Goal: Task Accomplishment & Management: Manage account settings

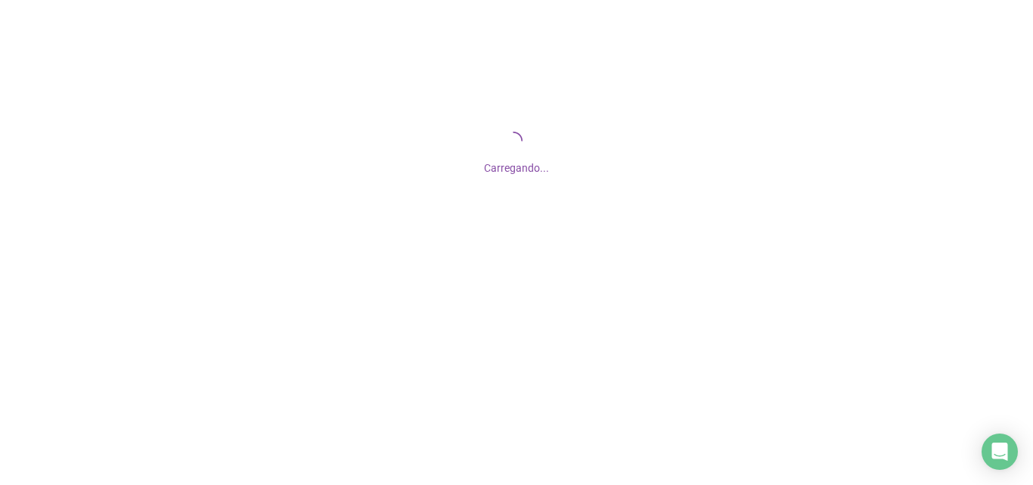
click at [355, 10] on div "Carregando..." at bounding box center [516, 151] width 1033 height 303
click at [1005, 449] on icon "Open Intercom Messenger" at bounding box center [999, 452] width 17 height 20
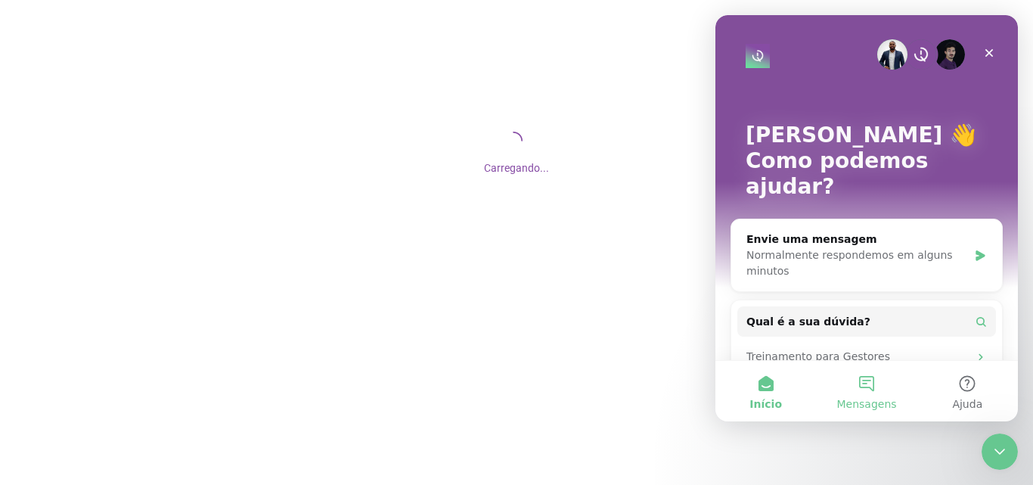
click at [853, 381] on button "Mensagens" at bounding box center [866, 391] width 101 height 61
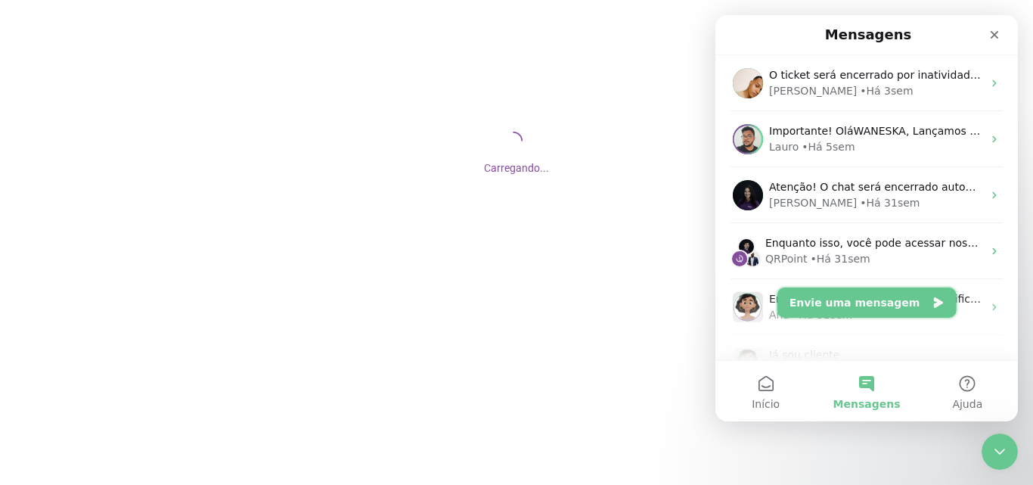
click at [853, 302] on button "Envie uma mensagem" at bounding box center [867, 302] width 179 height 30
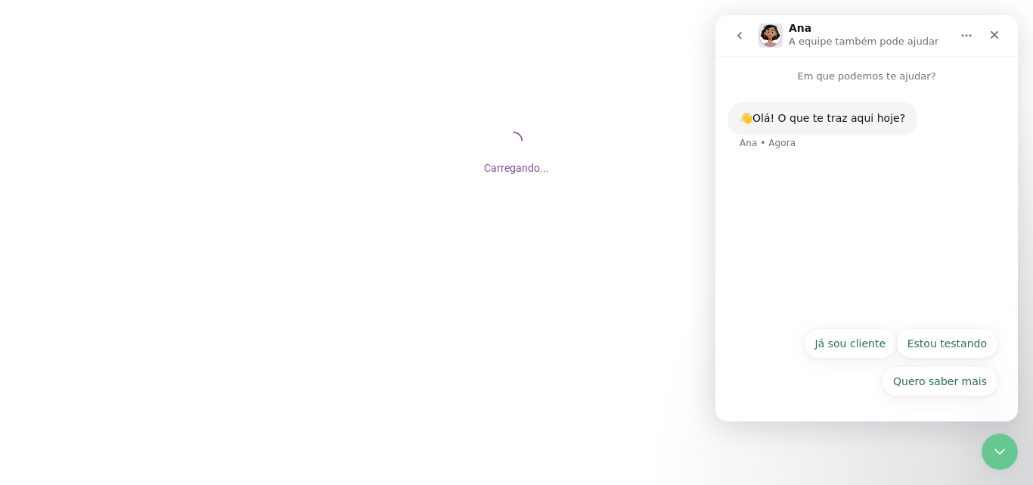
click at [874, 346] on button "Já sou cliente" at bounding box center [850, 343] width 93 height 30
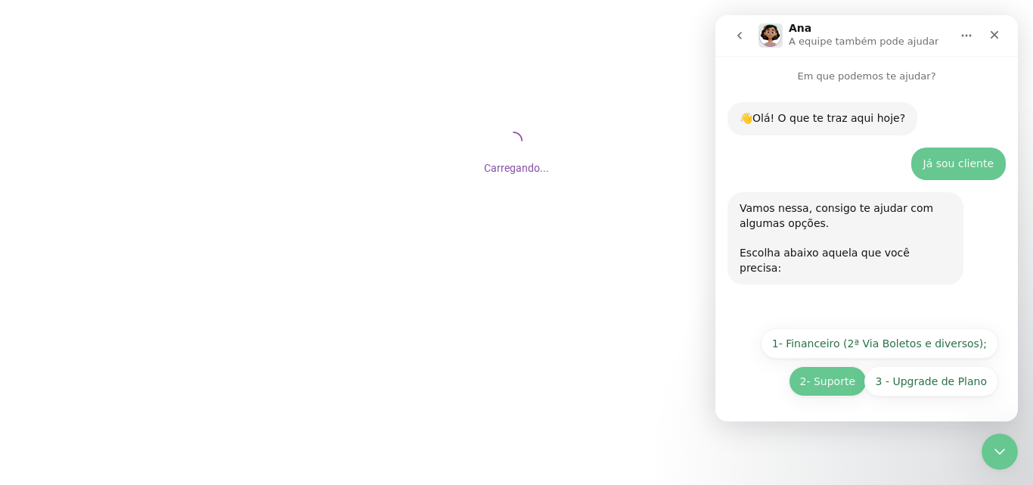
click at [848, 374] on button "2- Suporte" at bounding box center [828, 381] width 78 height 30
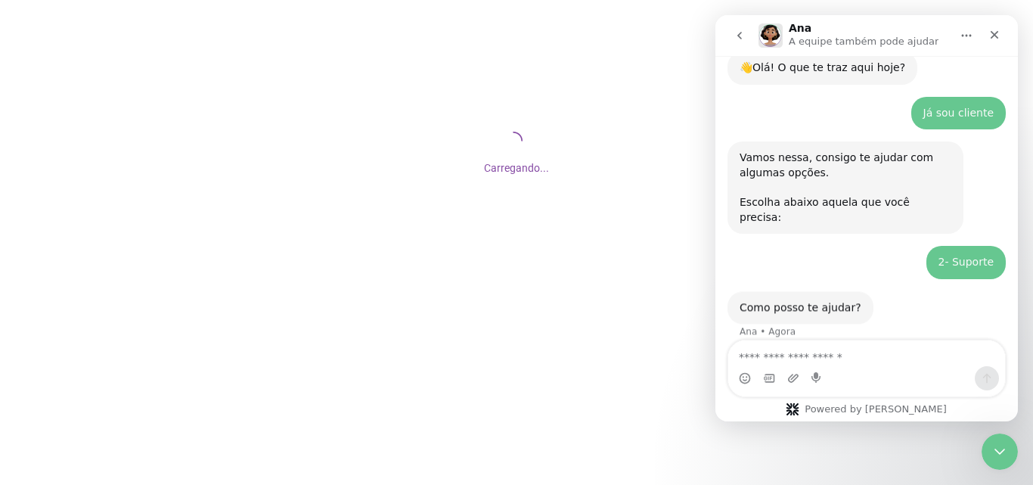
scroll to position [51, 0]
type textarea "**********"
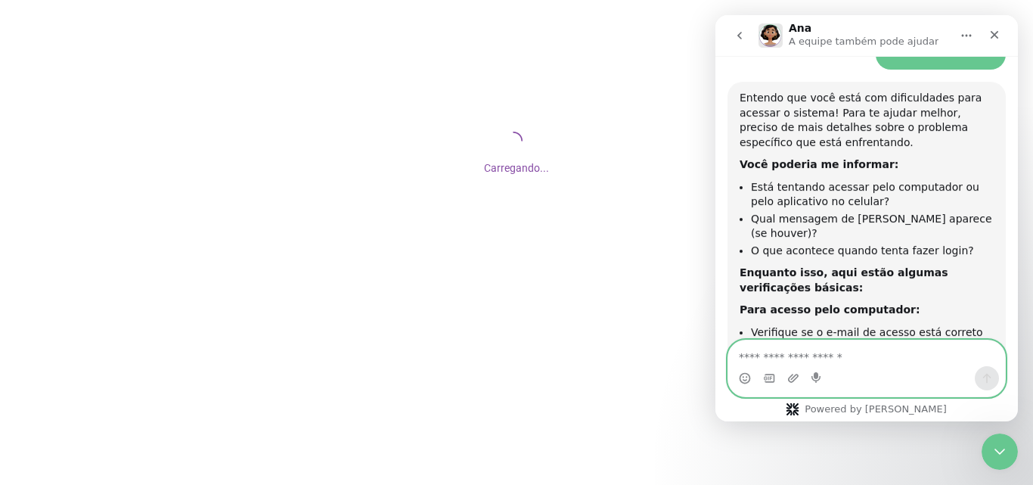
scroll to position [355, 0]
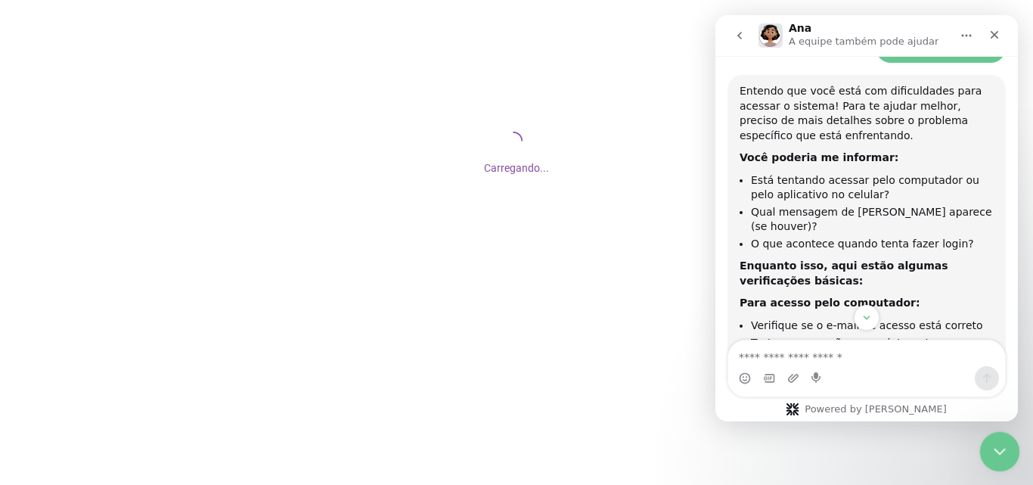
click at [990, 450] on icon "Encerramento do Messenger da Intercom" at bounding box center [998, 449] width 18 height 18
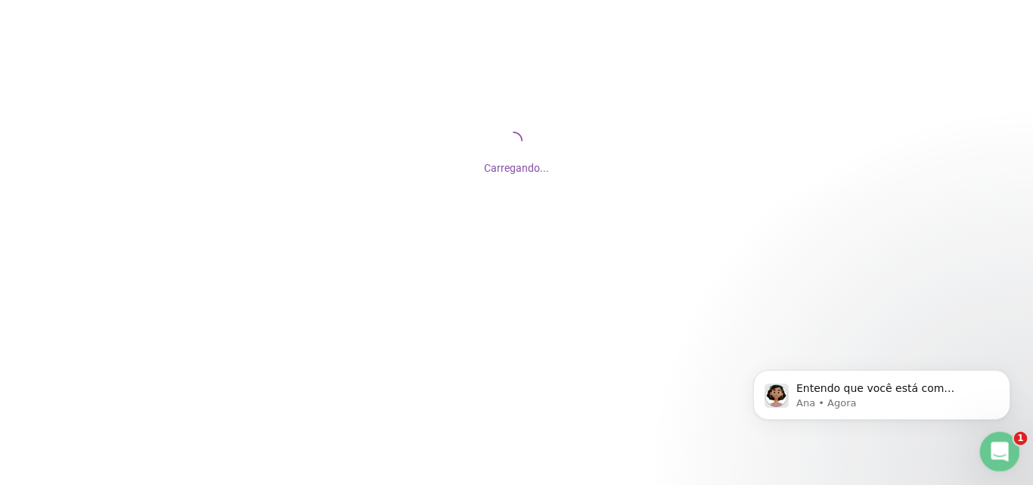
scroll to position [0, 0]
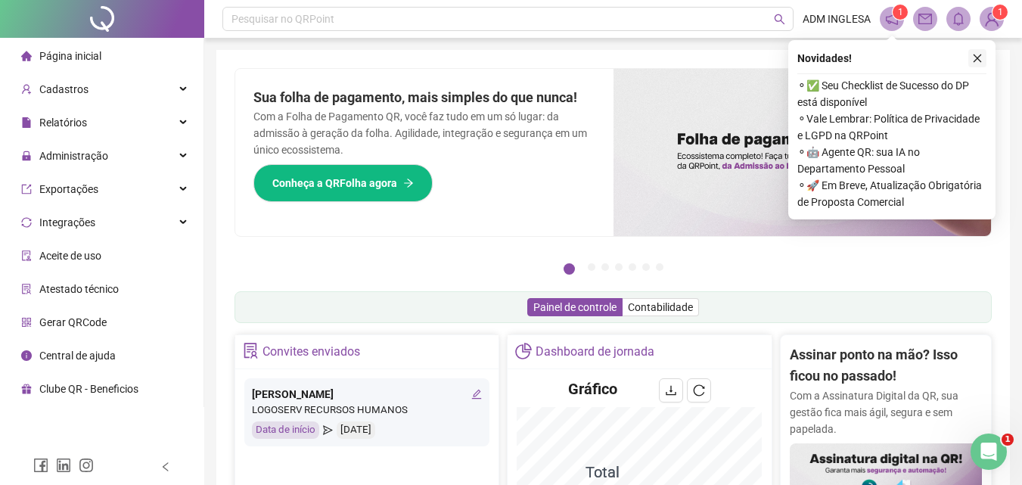
click at [977, 57] on icon "close" at bounding box center [978, 58] width 8 height 8
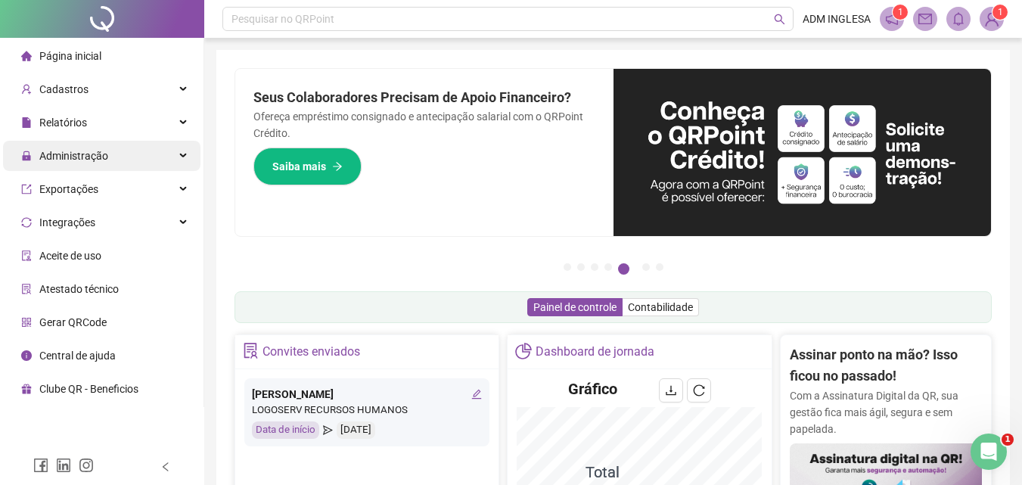
click at [95, 154] on span "Administração" at bounding box center [73, 156] width 69 height 12
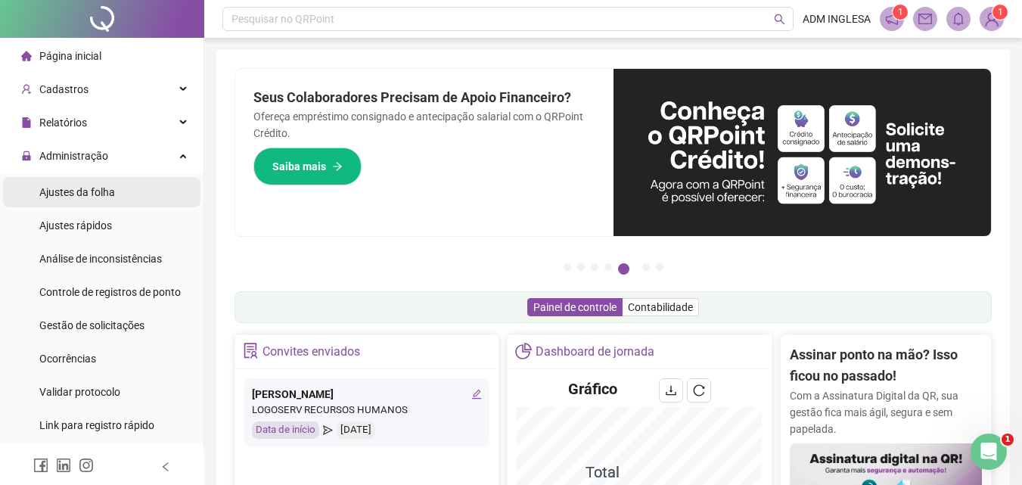
click at [91, 191] on span "Ajustes da folha" at bounding box center [77, 192] width 76 height 12
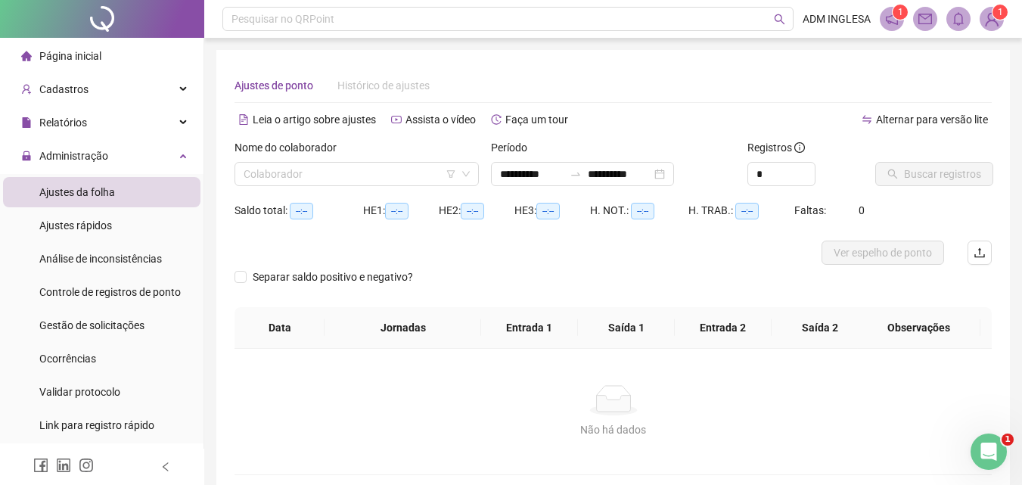
type input "**********"
click at [517, 175] on input "**********" at bounding box center [532, 174] width 64 height 17
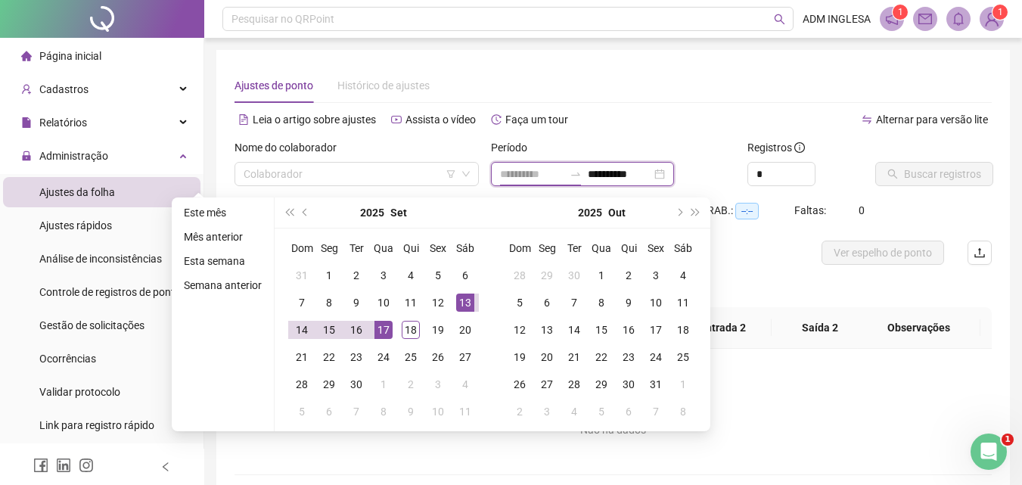
type input "**********"
click at [464, 302] on div "13" at bounding box center [465, 303] width 18 height 18
type input "**********"
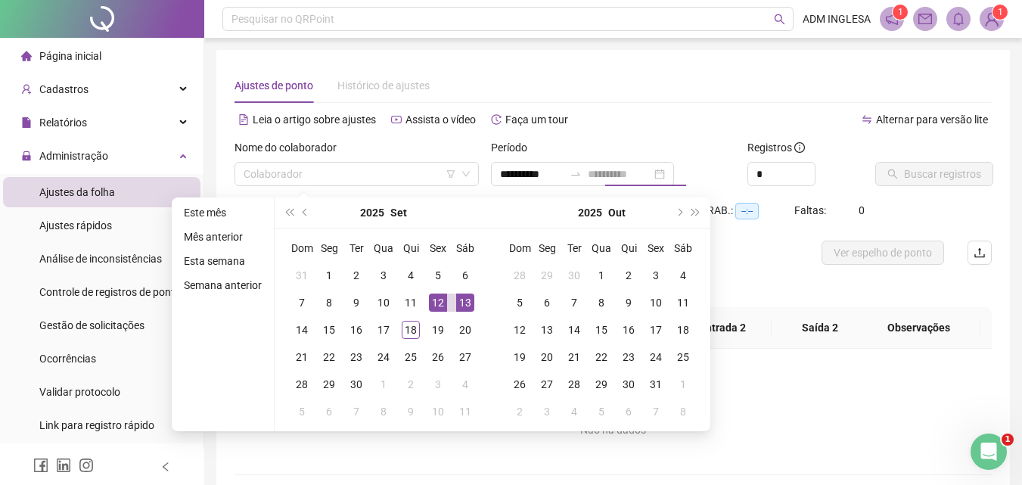
click at [436, 301] on div "12" at bounding box center [438, 303] width 18 height 18
type input "**********"
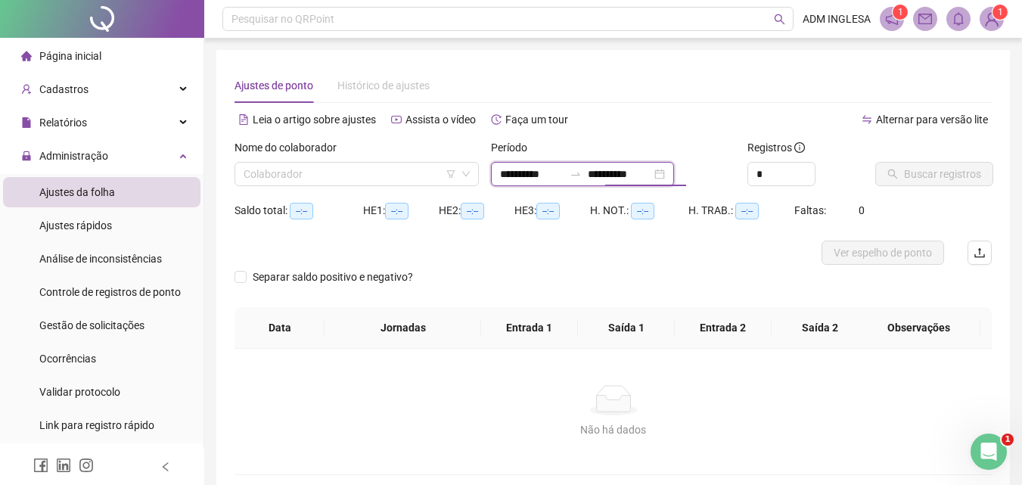
click at [630, 172] on input "**********" at bounding box center [620, 174] width 64 height 17
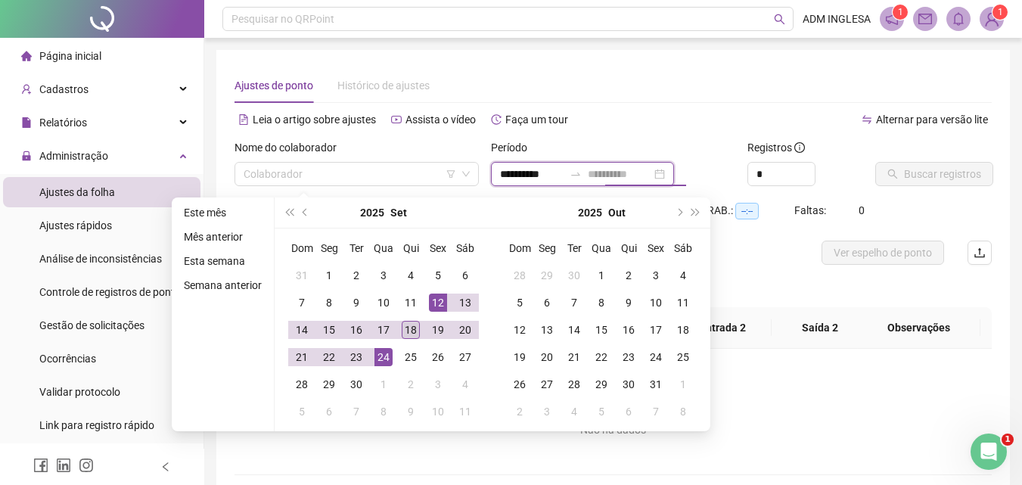
type input "**********"
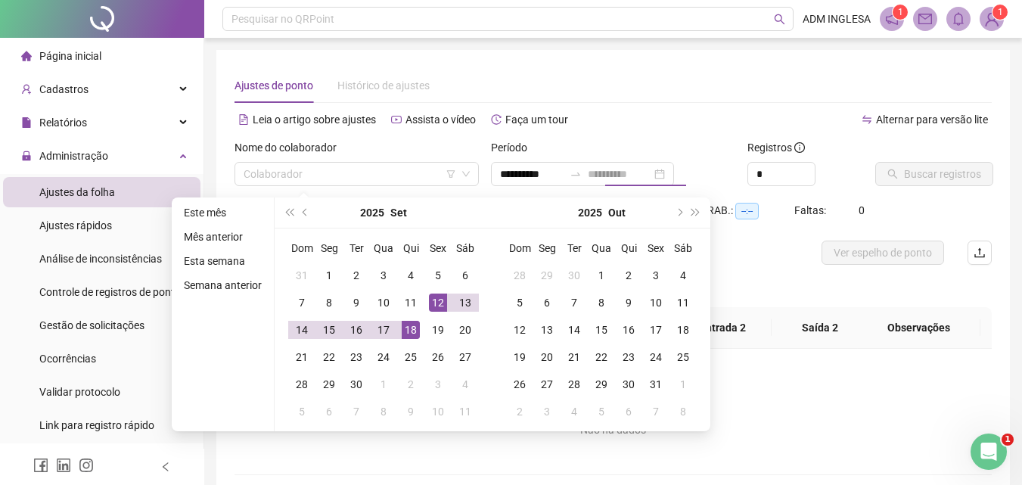
click at [410, 328] on div "18" at bounding box center [411, 330] width 18 height 18
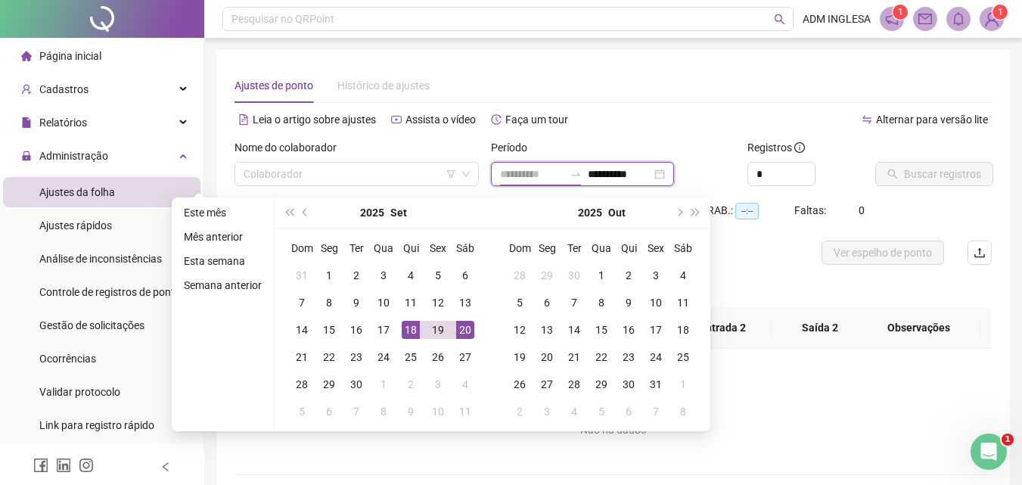
type input "**********"
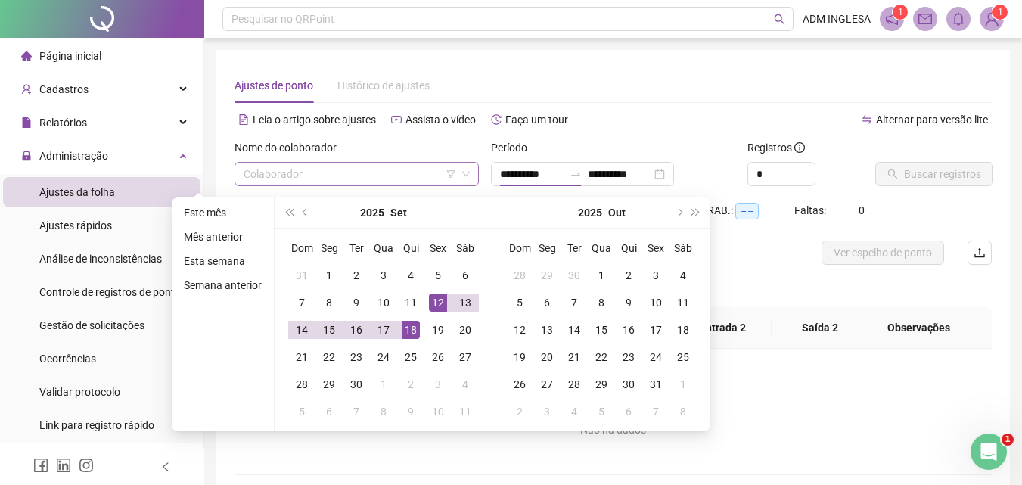
click at [413, 170] on input "search" at bounding box center [350, 174] width 213 height 23
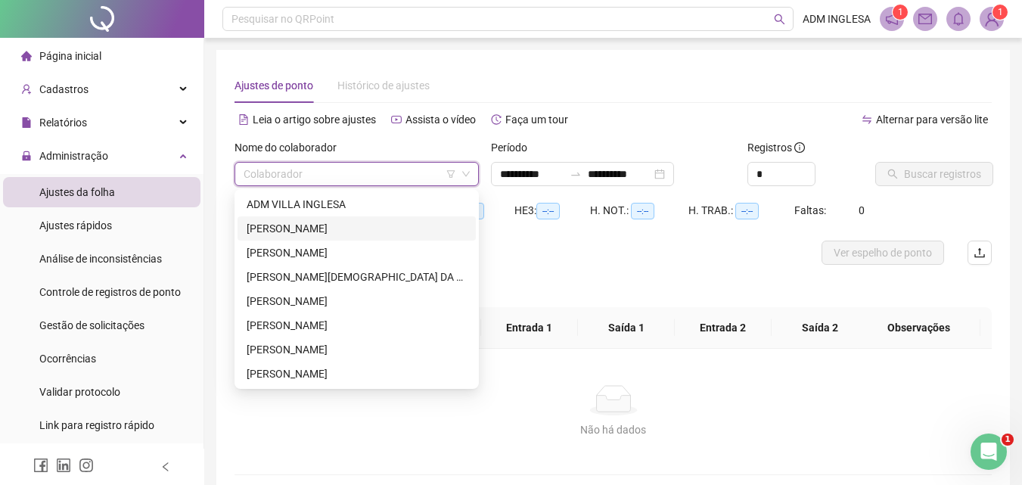
click at [315, 228] on div "[PERSON_NAME]" at bounding box center [357, 228] width 220 height 17
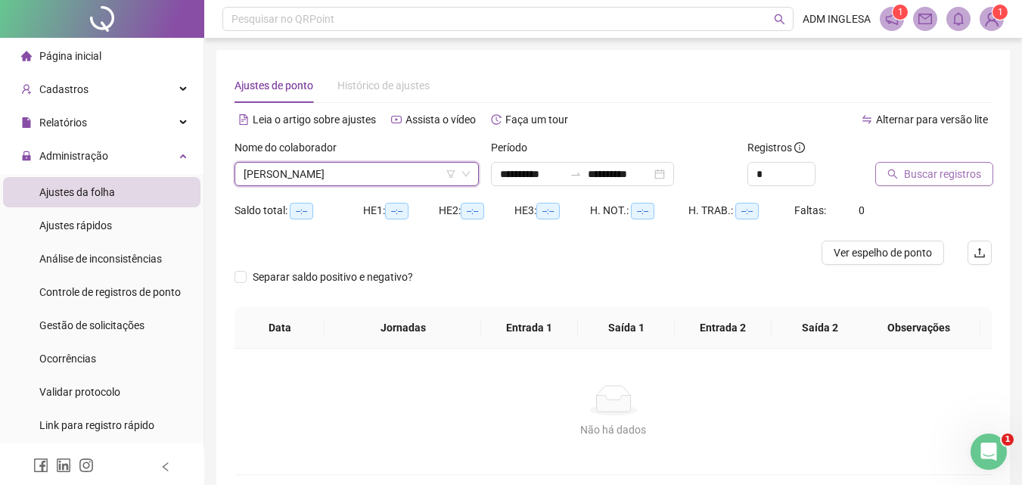
click at [940, 170] on span "Buscar registros" at bounding box center [942, 174] width 77 height 17
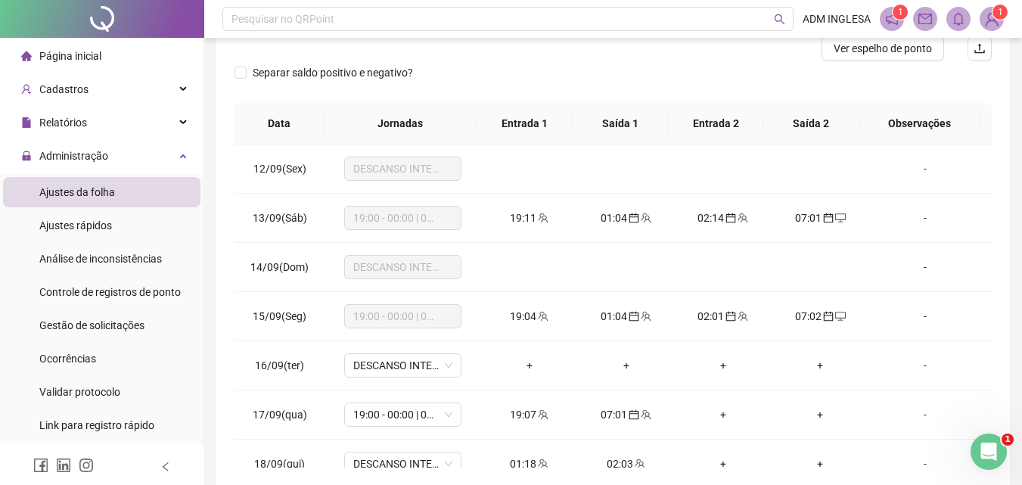
scroll to position [227, 0]
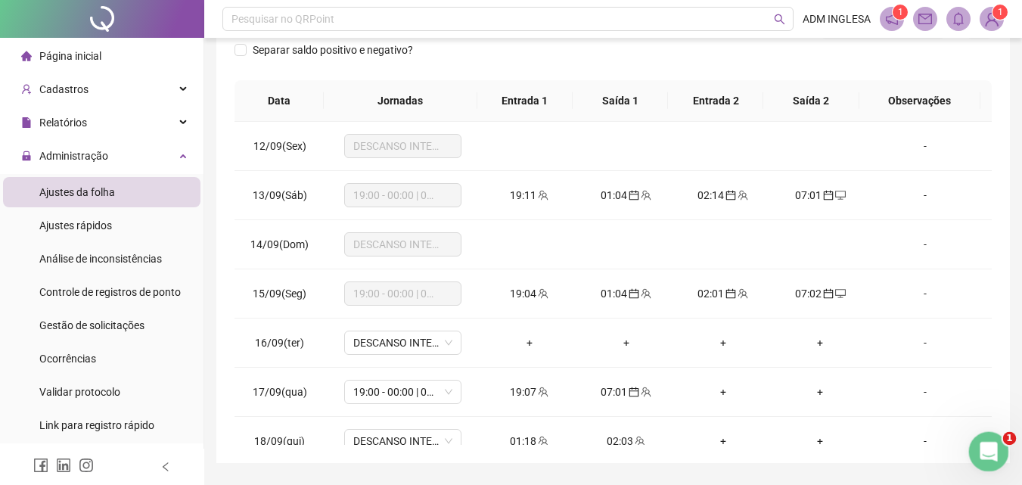
click at [983, 445] on icon "Abertura do Messenger da Intercom" at bounding box center [986, 449] width 25 height 25
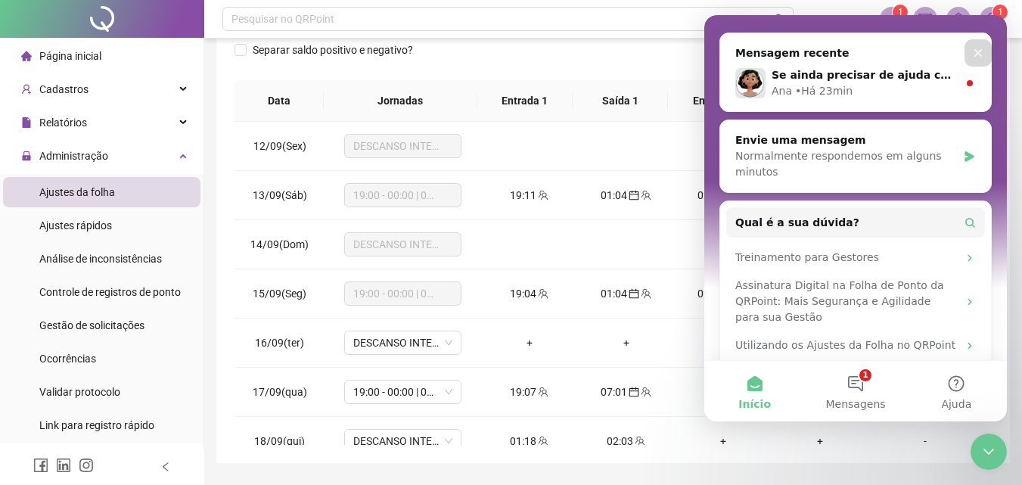
scroll to position [202, 0]
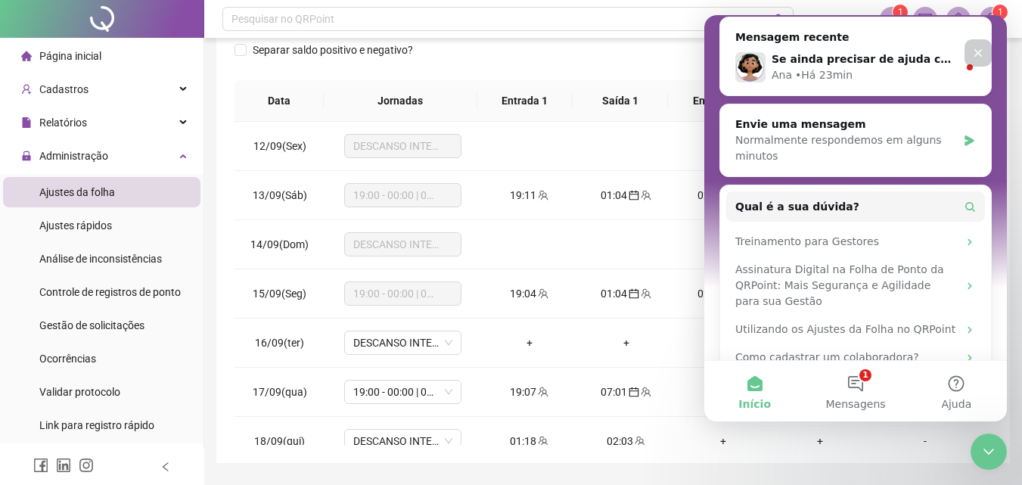
click at [982, 50] on icon "Fechar" at bounding box center [978, 53] width 8 height 8
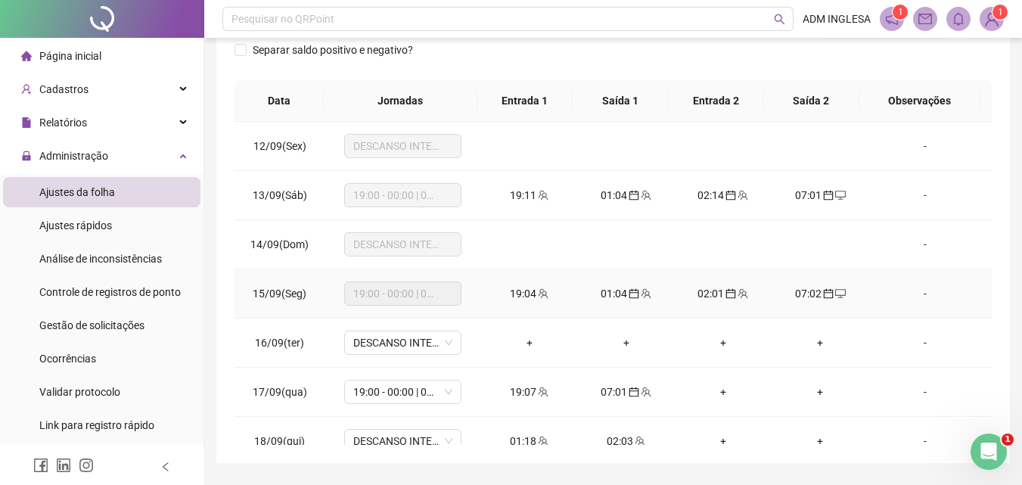
scroll to position [21, 0]
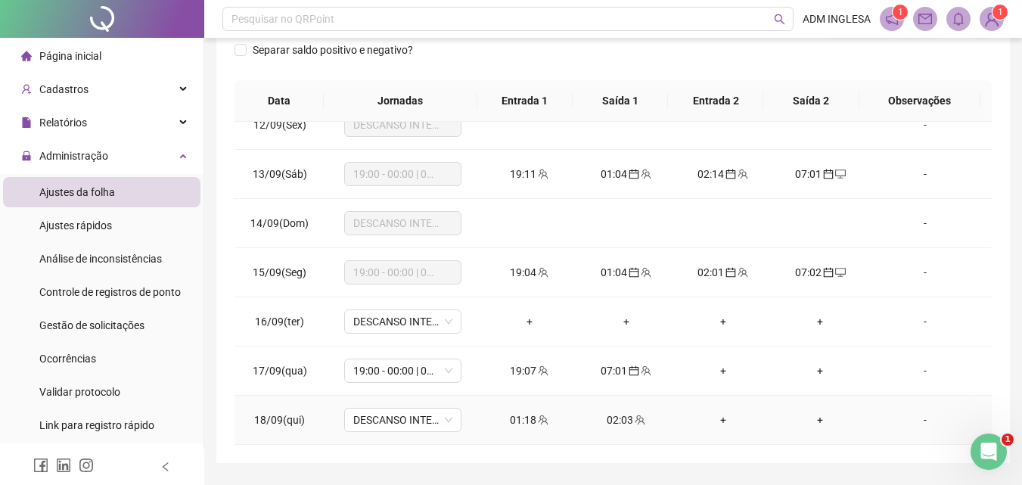
click at [520, 421] on div "01:18" at bounding box center [529, 420] width 73 height 17
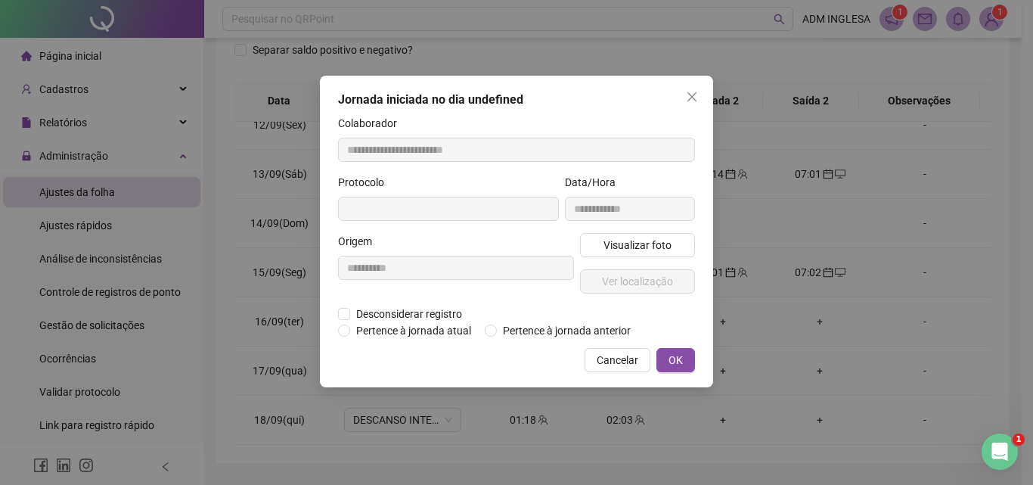
type input "**********"
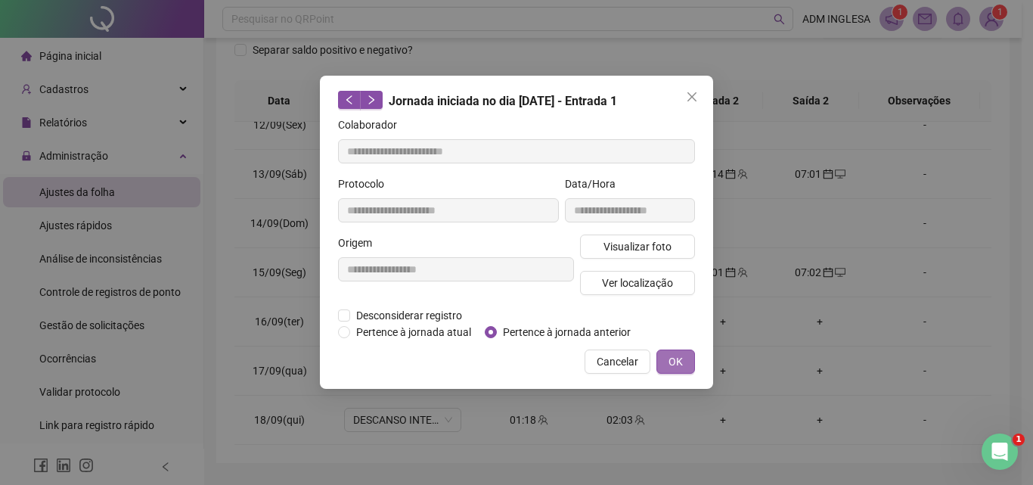
click at [679, 356] on span "OK" at bounding box center [676, 361] width 14 height 17
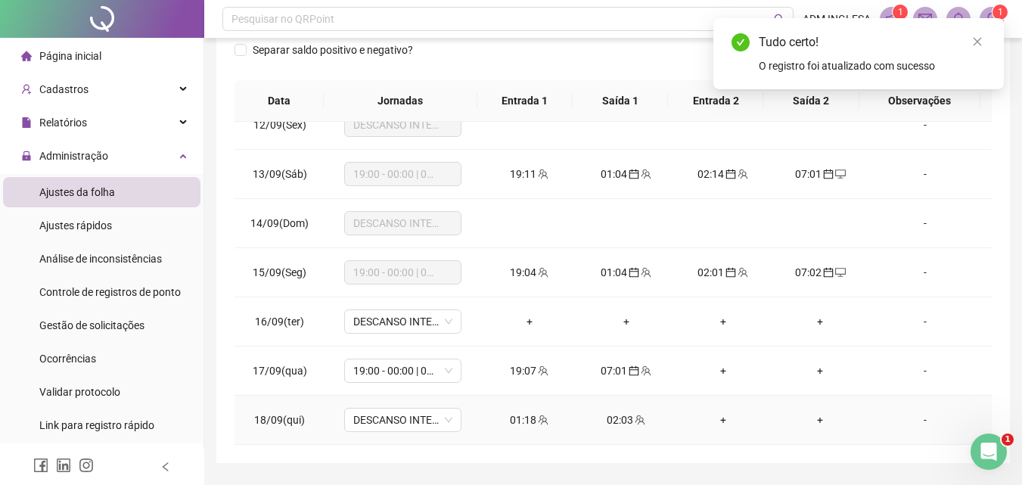
click at [613, 420] on div "02:03" at bounding box center [626, 420] width 73 height 17
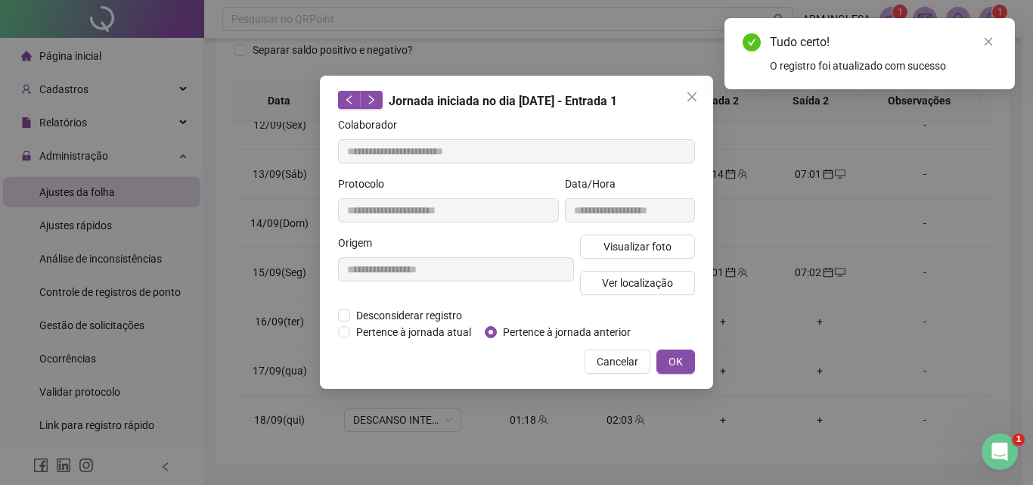
type input "**********"
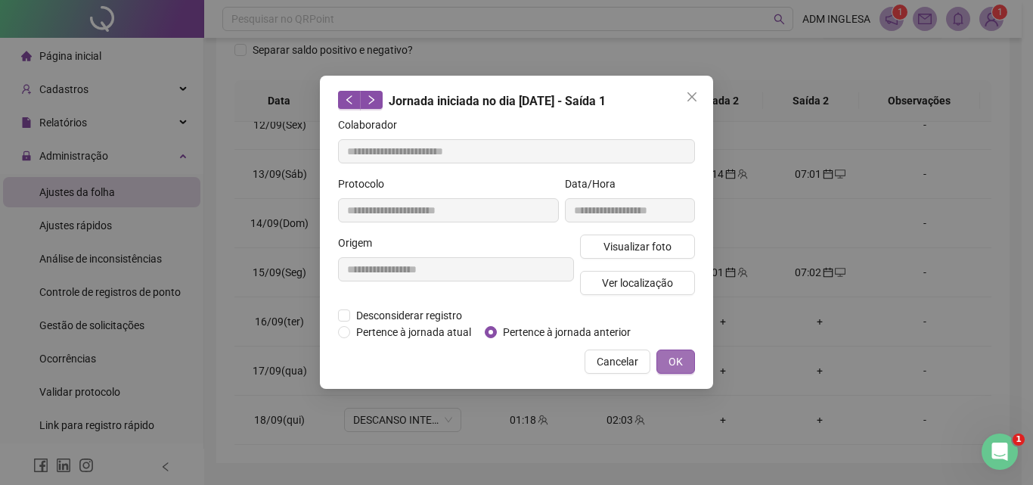
click at [674, 359] on span "OK" at bounding box center [676, 361] width 14 height 17
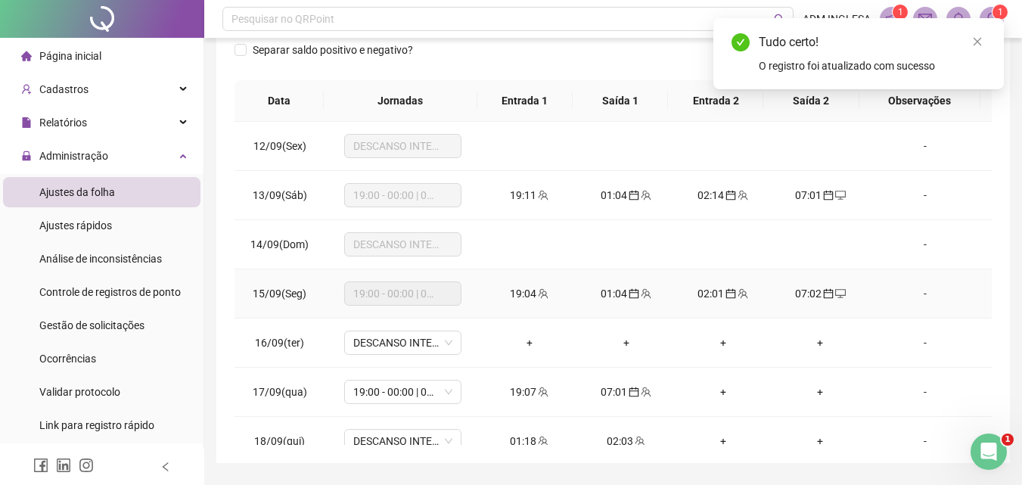
scroll to position [0, 0]
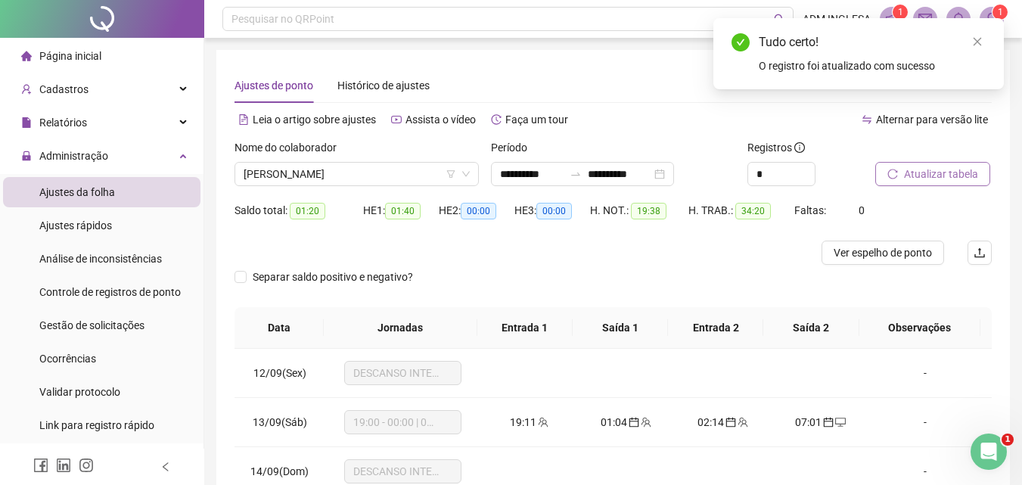
click at [932, 167] on span "Atualizar tabela" at bounding box center [941, 174] width 74 height 17
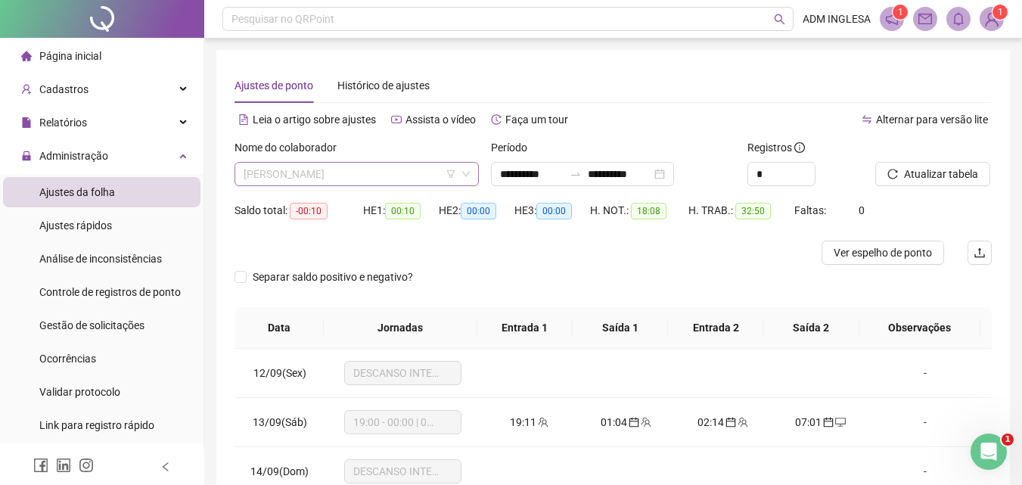
click at [405, 173] on span "[PERSON_NAME]" at bounding box center [357, 174] width 226 height 23
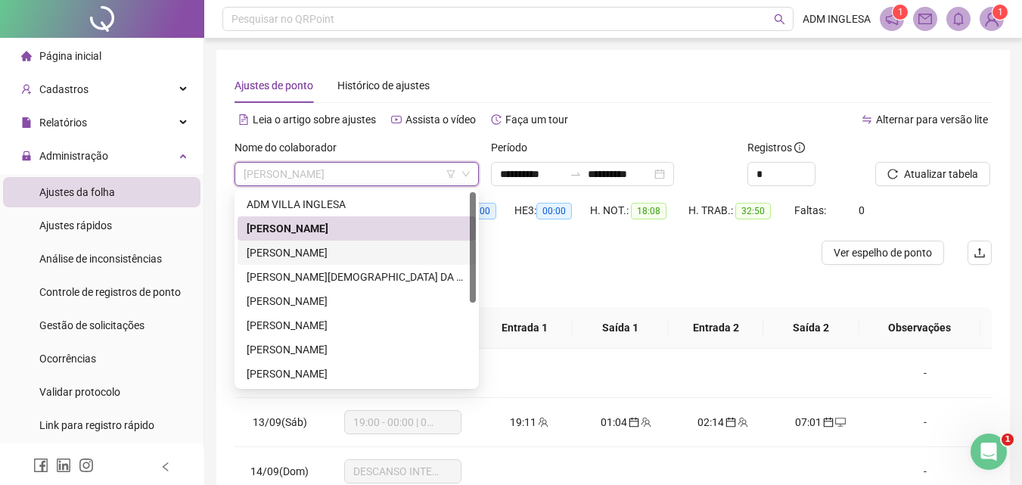
click at [315, 253] on div "[PERSON_NAME]" at bounding box center [357, 252] width 220 height 17
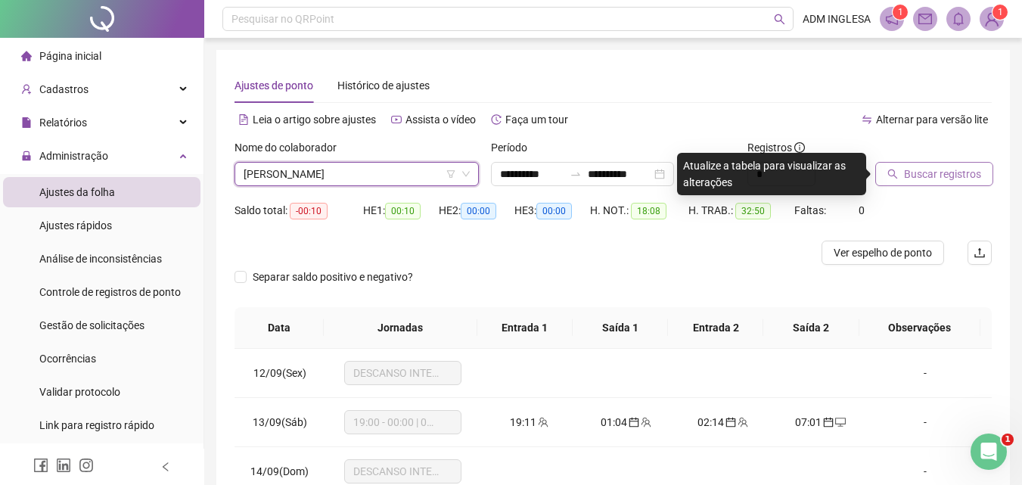
click at [930, 175] on span "Buscar registros" at bounding box center [942, 174] width 77 height 17
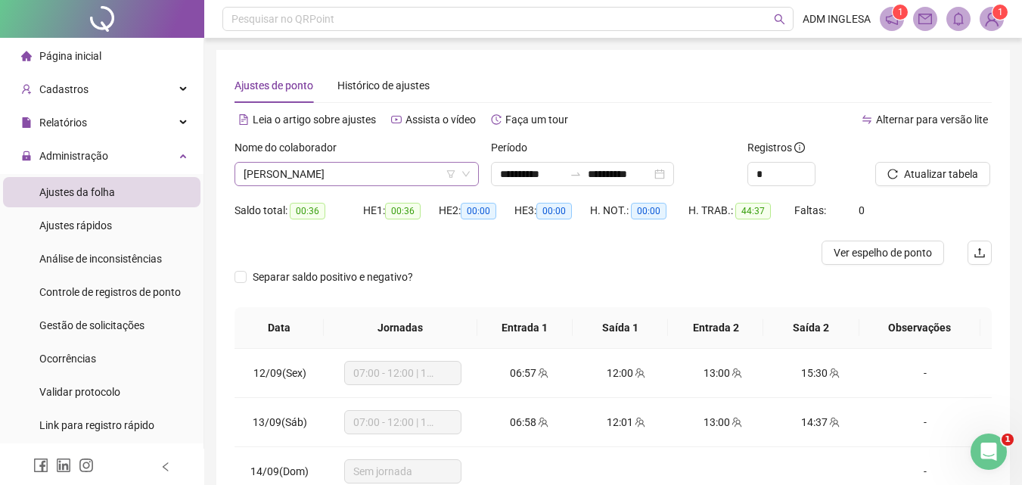
click at [431, 176] on span "[PERSON_NAME]" at bounding box center [357, 174] width 226 height 23
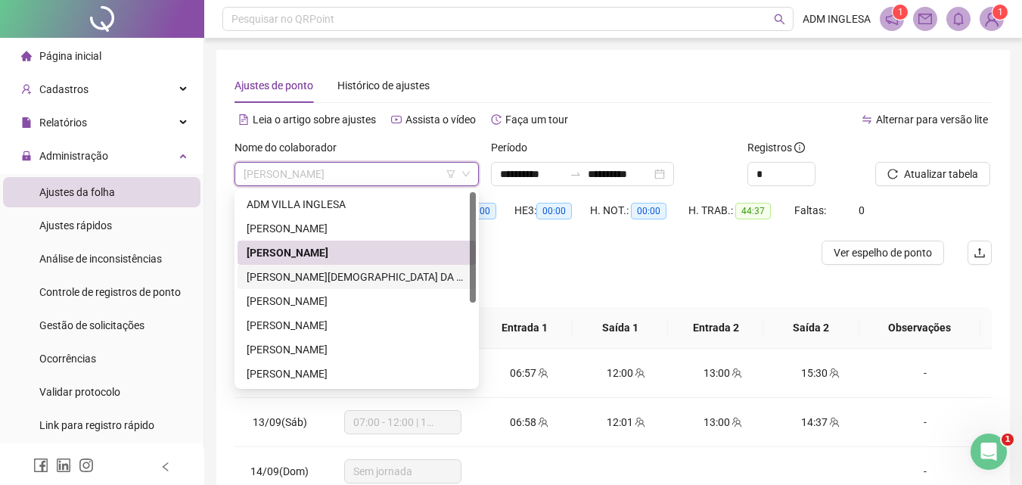
click at [332, 272] on div "[PERSON_NAME][DEMOGRAPHIC_DATA] DA PAZ" at bounding box center [357, 277] width 220 height 17
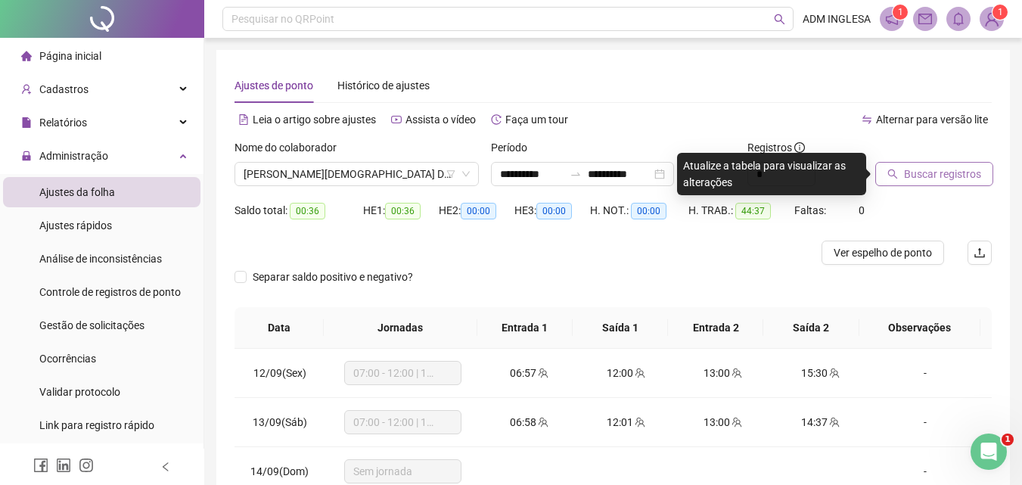
click at [930, 172] on span "Buscar registros" at bounding box center [942, 174] width 77 height 17
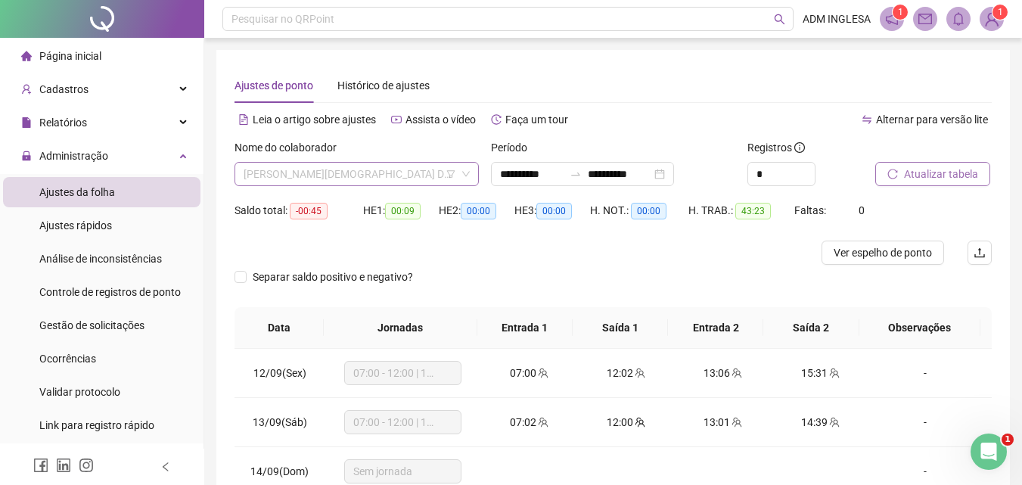
click at [396, 173] on span "[PERSON_NAME][DEMOGRAPHIC_DATA] DA PAZ" at bounding box center [357, 174] width 226 height 23
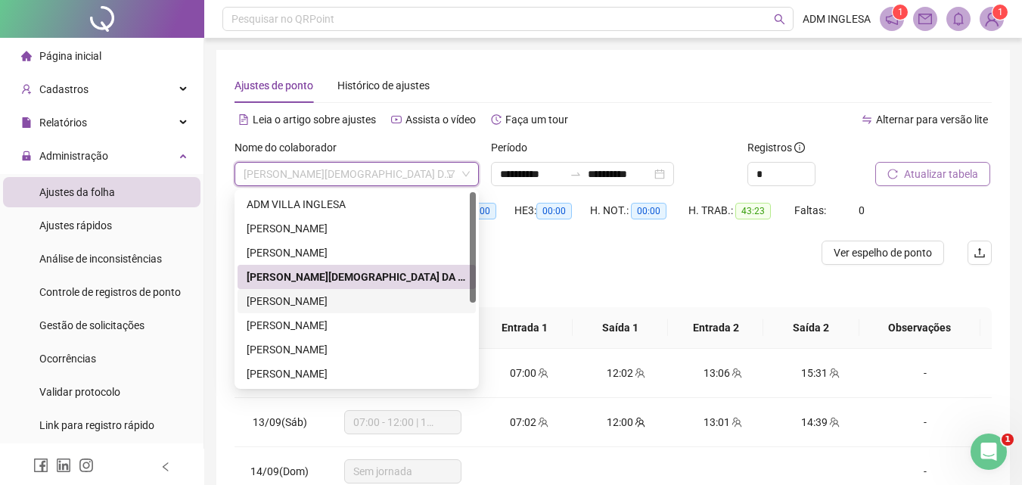
click at [341, 300] on div "[PERSON_NAME]" at bounding box center [357, 301] width 220 height 17
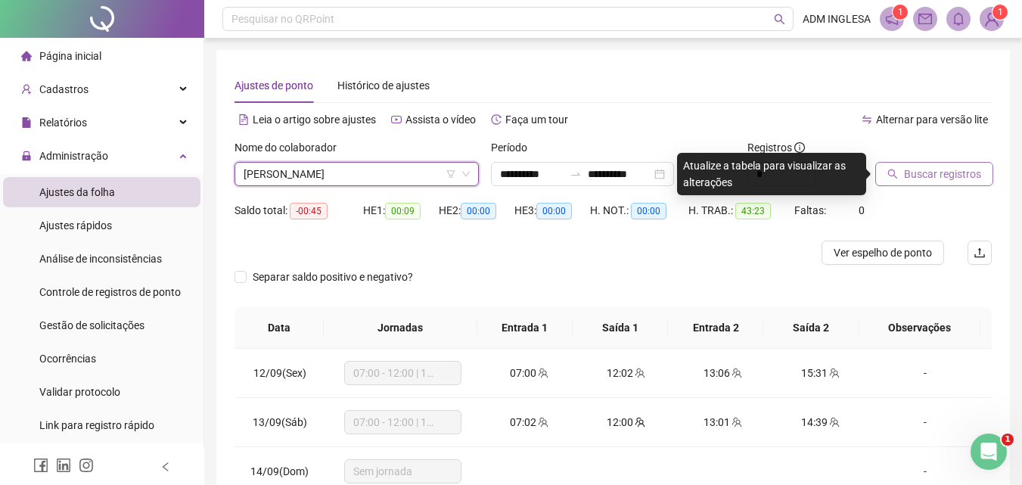
click at [928, 173] on span "Buscar registros" at bounding box center [942, 174] width 77 height 17
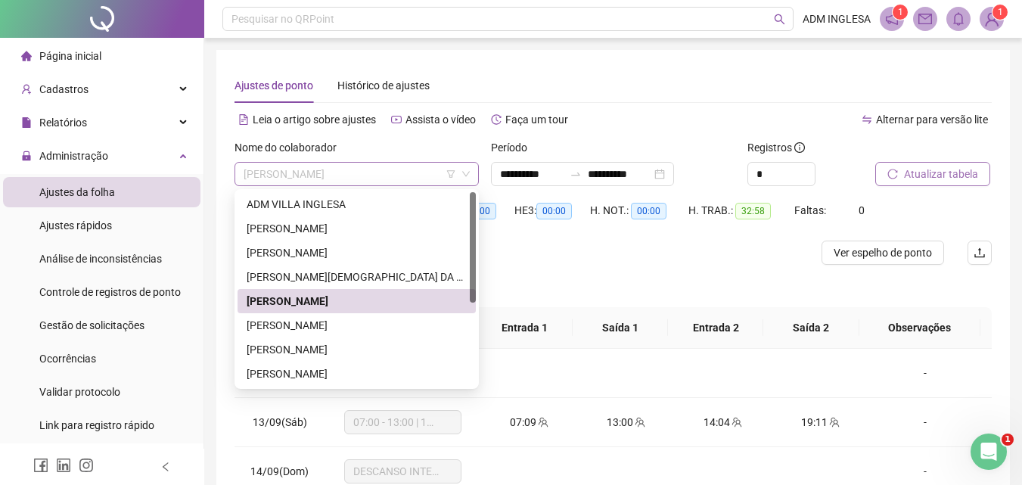
click at [424, 172] on span "[PERSON_NAME]" at bounding box center [357, 174] width 226 height 23
click at [371, 322] on div "[PERSON_NAME]" at bounding box center [357, 325] width 220 height 17
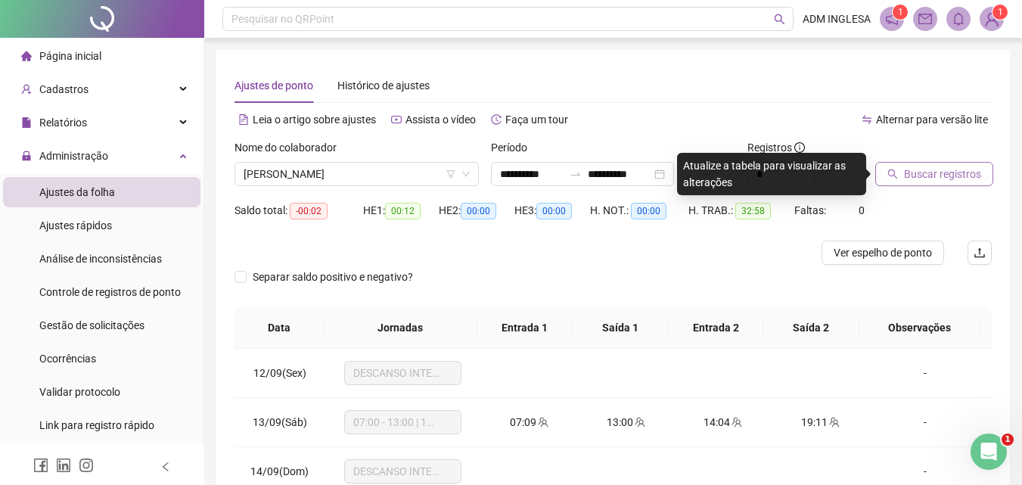
click at [932, 172] on span "Buscar registros" at bounding box center [942, 174] width 77 height 17
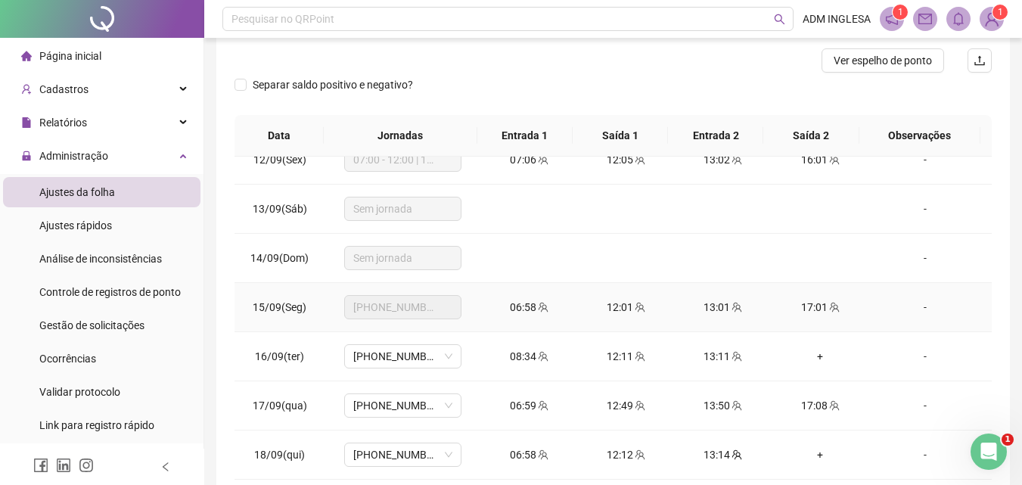
scroll to position [227, 0]
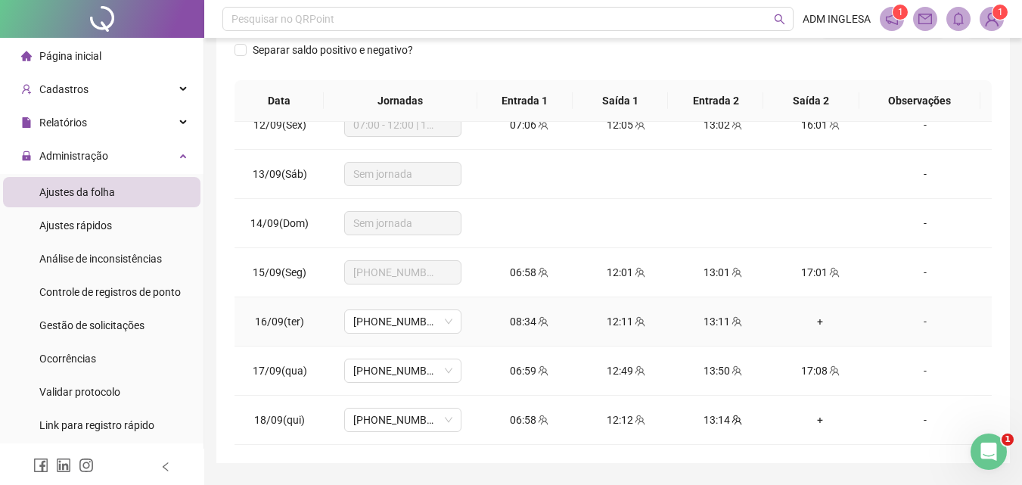
click at [812, 320] on div "+" at bounding box center [820, 321] width 73 height 17
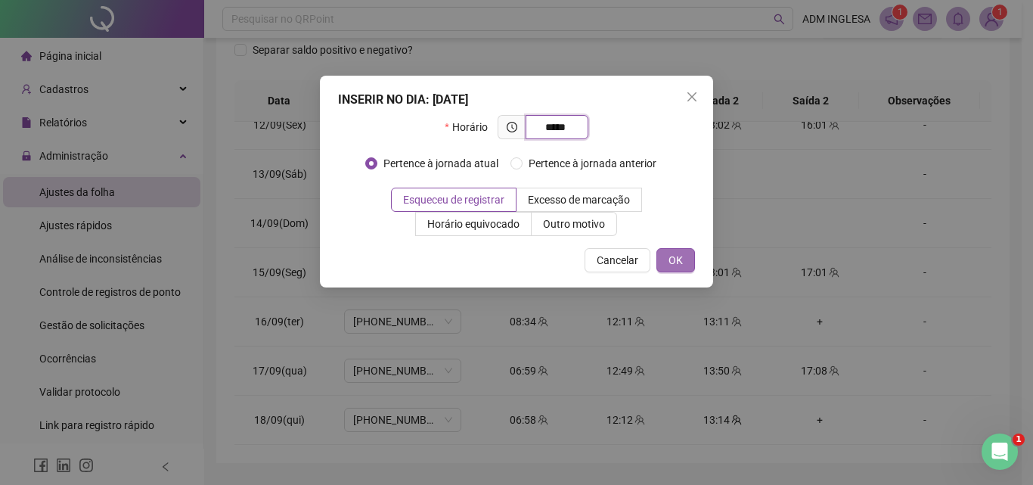
type input "*****"
click at [678, 256] on span "OK" at bounding box center [676, 260] width 14 height 17
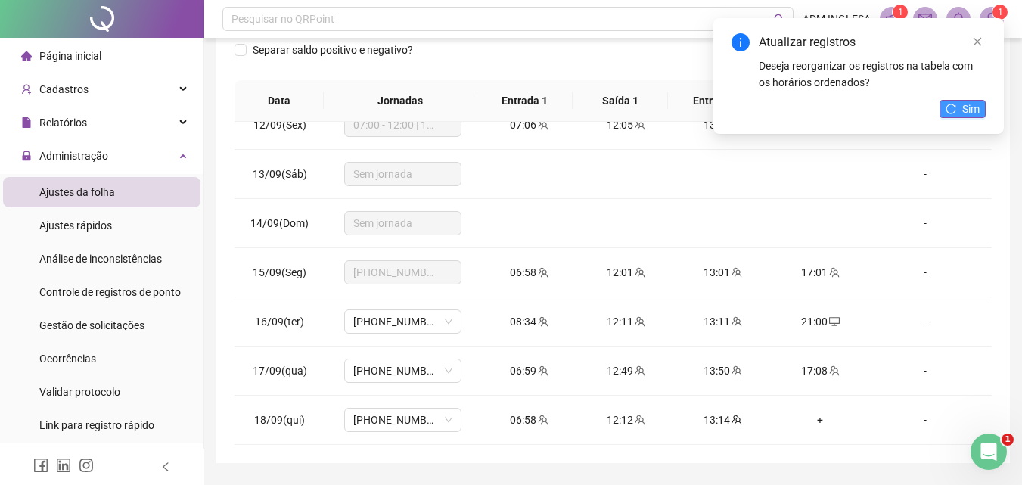
click at [965, 104] on span "Sim" at bounding box center [970, 109] width 17 height 17
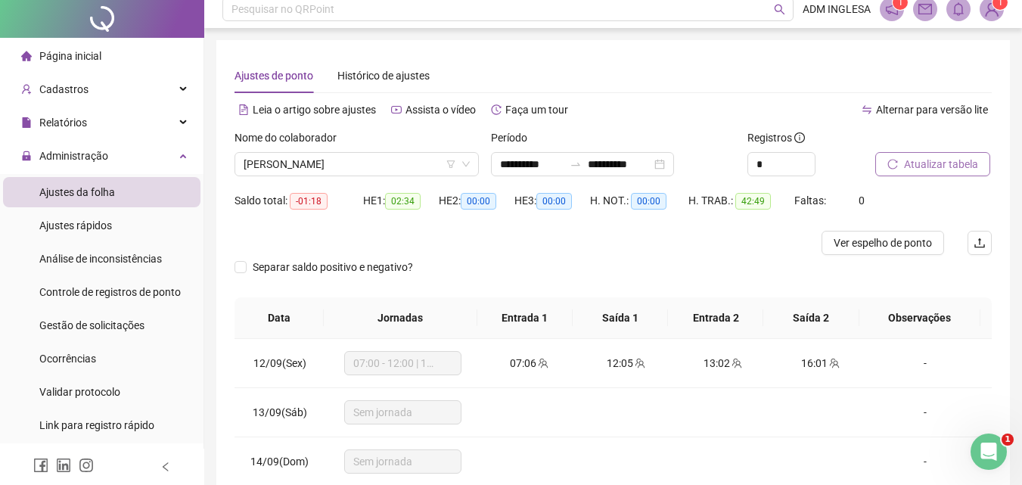
scroll to position [0, 0]
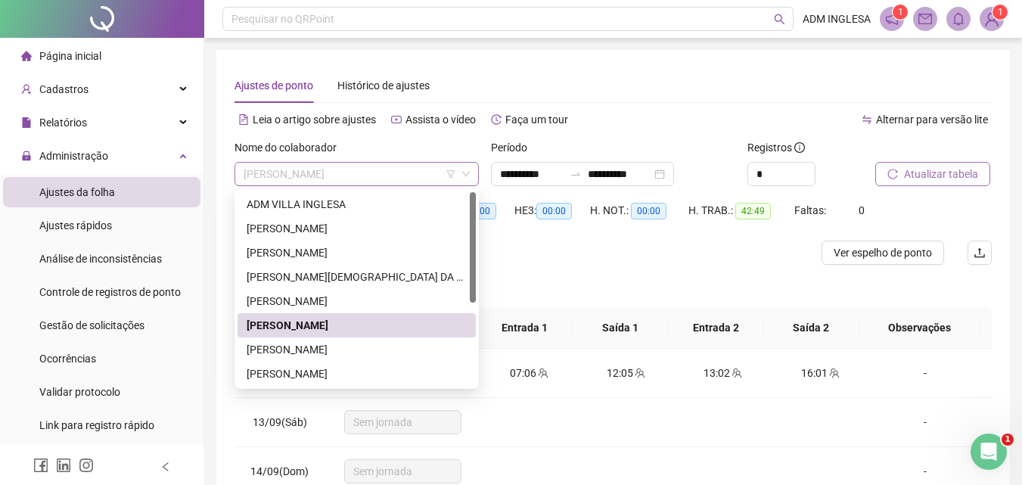
click at [427, 176] on span "[PERSON_NAME]" at bounding box center [357, 174] width 226 height 23
click at [341, 347] on div "[PERSON_NAME]" at bounding box center [357, 349] width 220 height 17
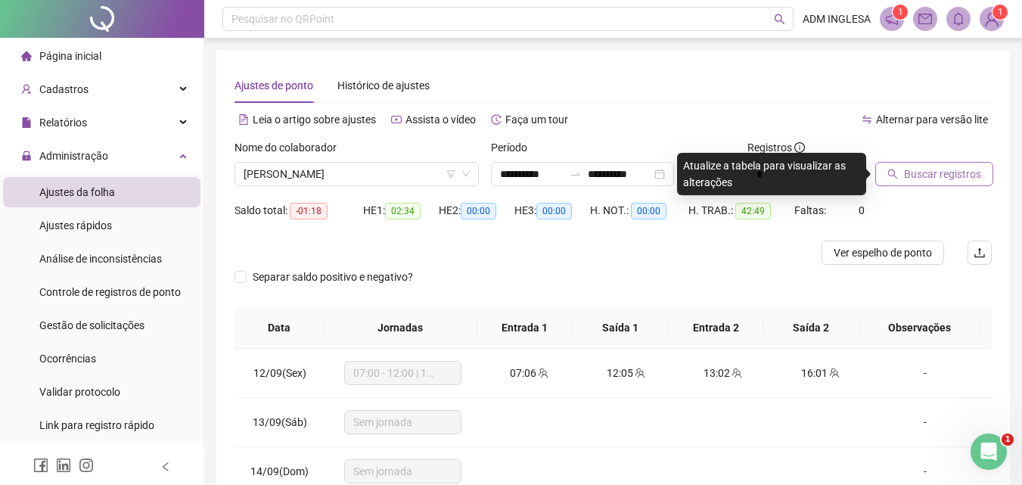
click at [937, 175] on span "Buscar registros" at bounding box center [942, 174] width 77 height 17
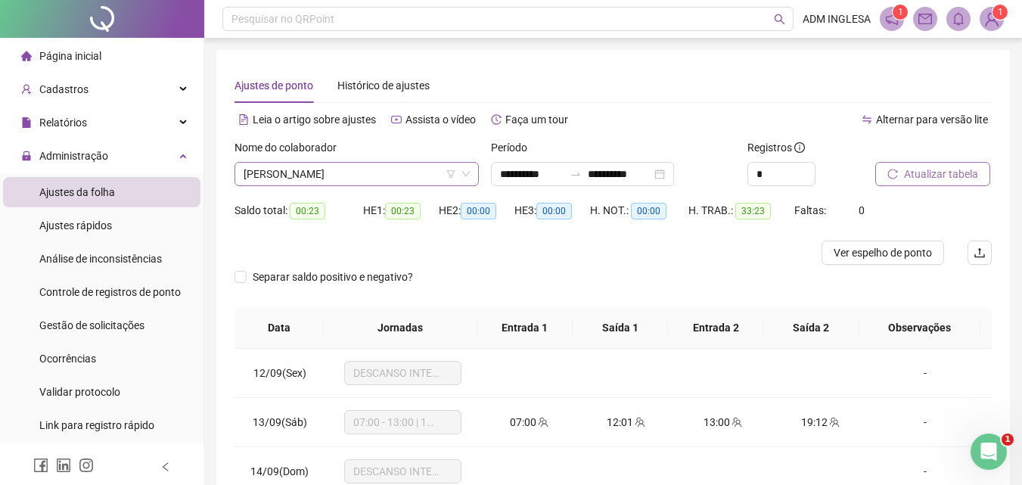
click at [430, 172] on span "[PERSON_NAME]" at bounding box center [357, 174] width 226 height 23
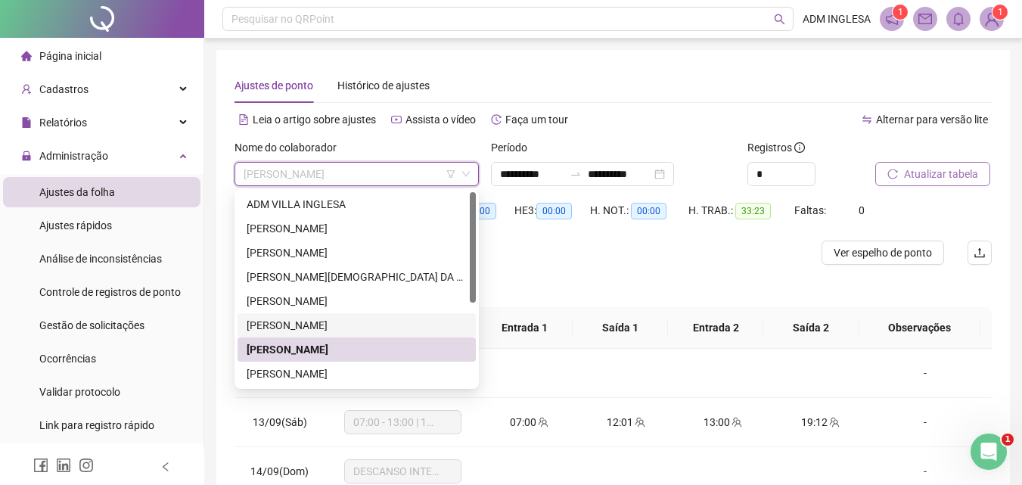
scroll to position [76, 0]
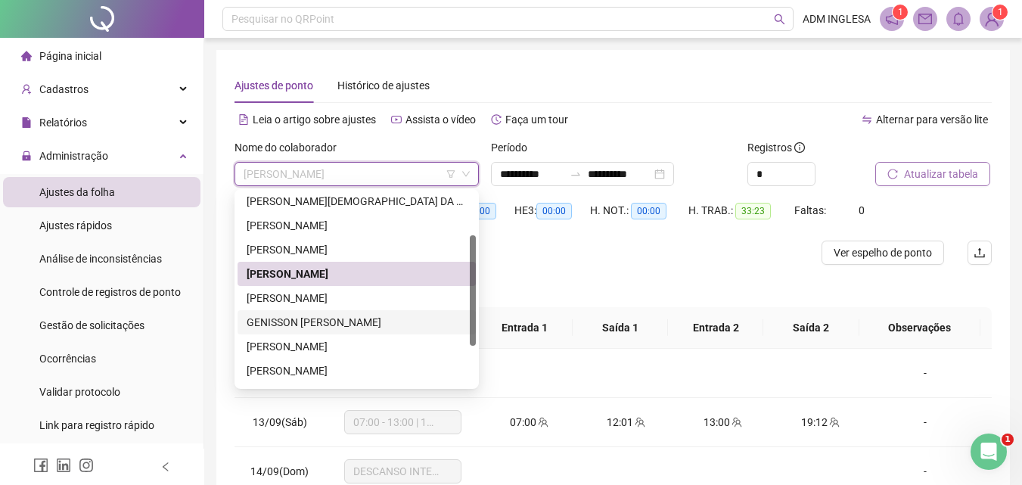
click at [299, 318] on div "GENISSON [PERSON_NAME]" at bounding box center [357, 322] width 220 height 17
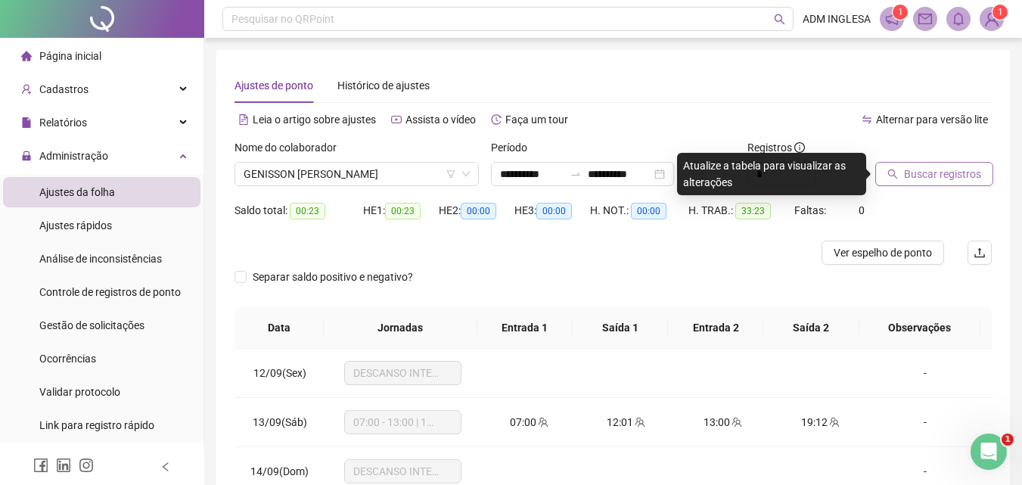
click at [938, 170] on span "Buscar registros" at bounding box center [942, 174] width 77 height 17
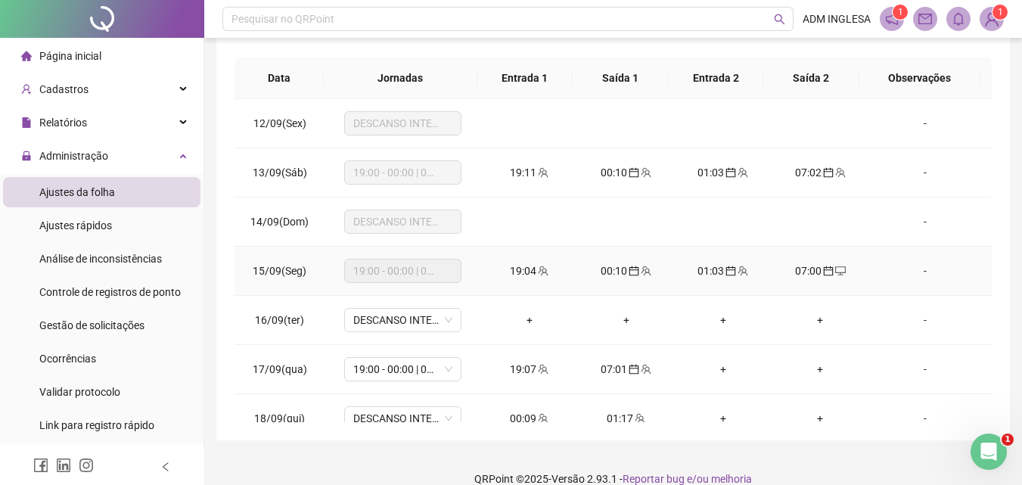
scroll to position [270, 0]
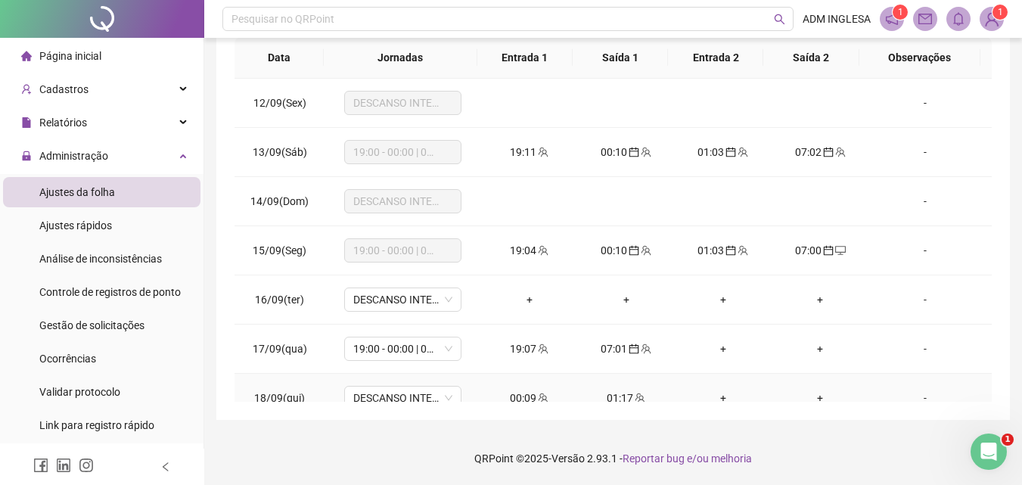
click at [520, 396] on div "00:09" at bounding box center [529, 398] width 73 height 17
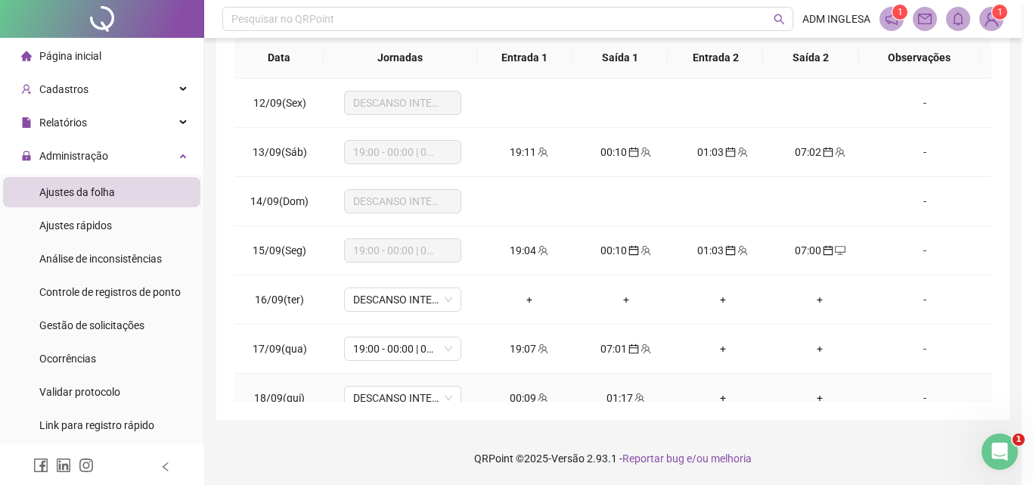
type input "**********"
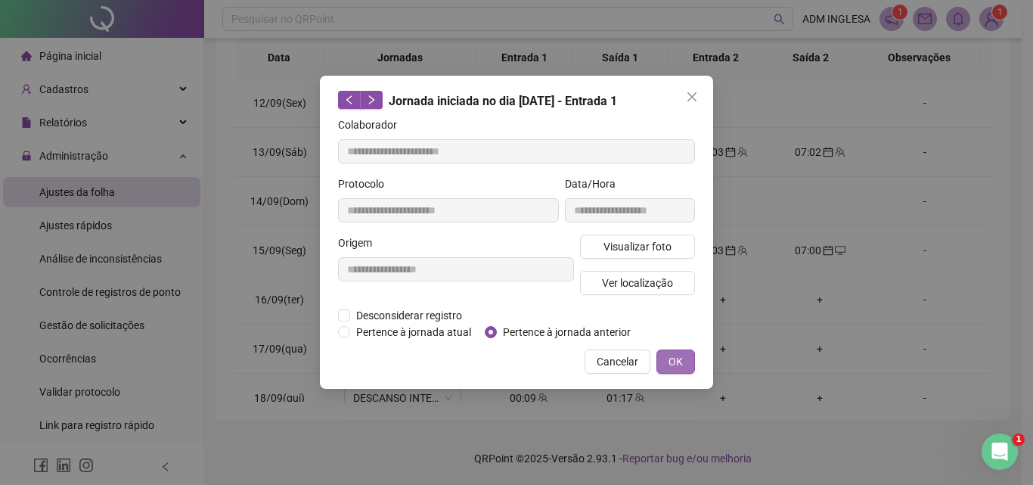
click at [676, 360] on span "OK" at bounding box center [676, 361] width 14 height 17
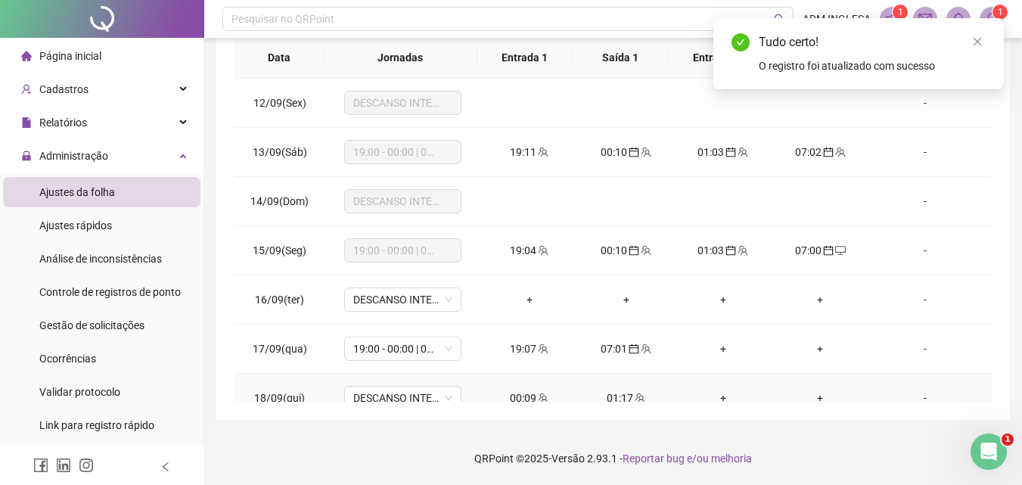
click at [618, 395] on div "01:17" at bounding box center [626, 398] width 73 height 17
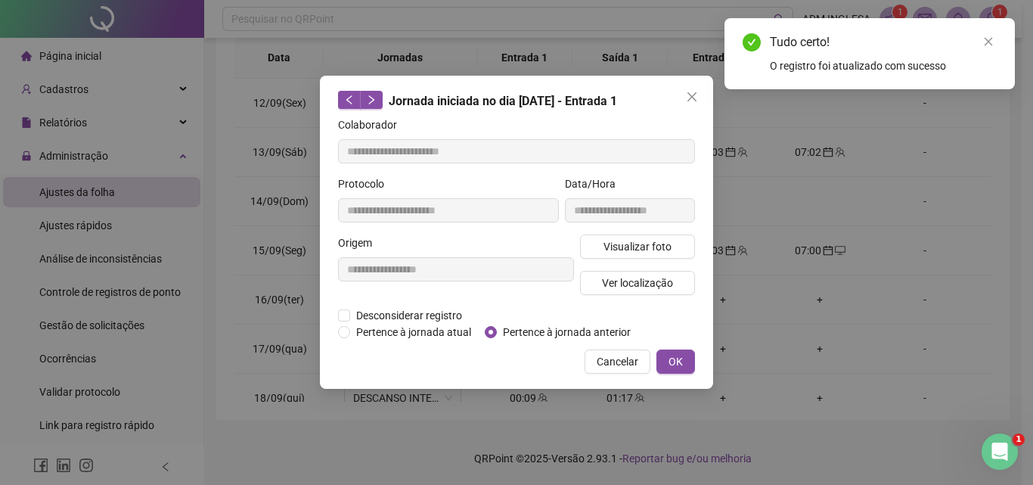
type input "**********"
click at [676, 359] on span "OK" at bounding box center [676, 361] width 14 height 17
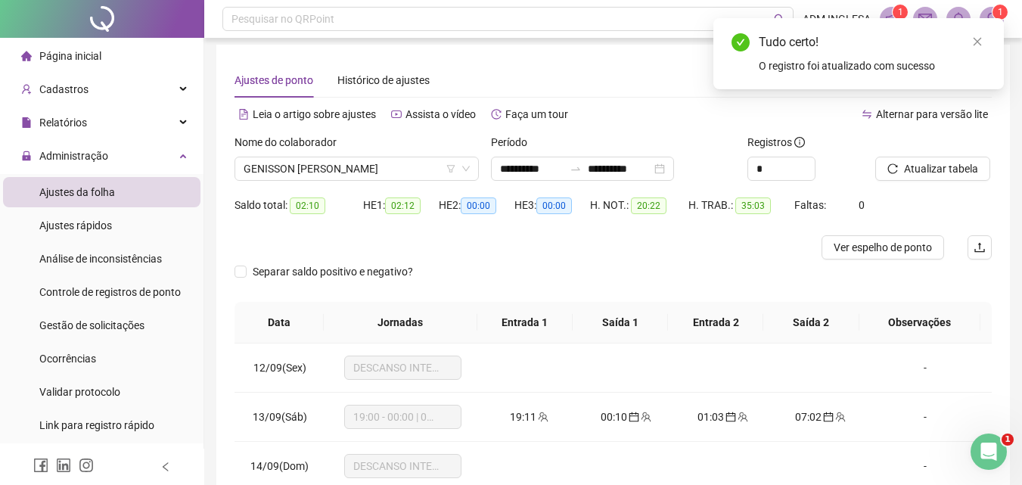
scroll to position [0, 0]
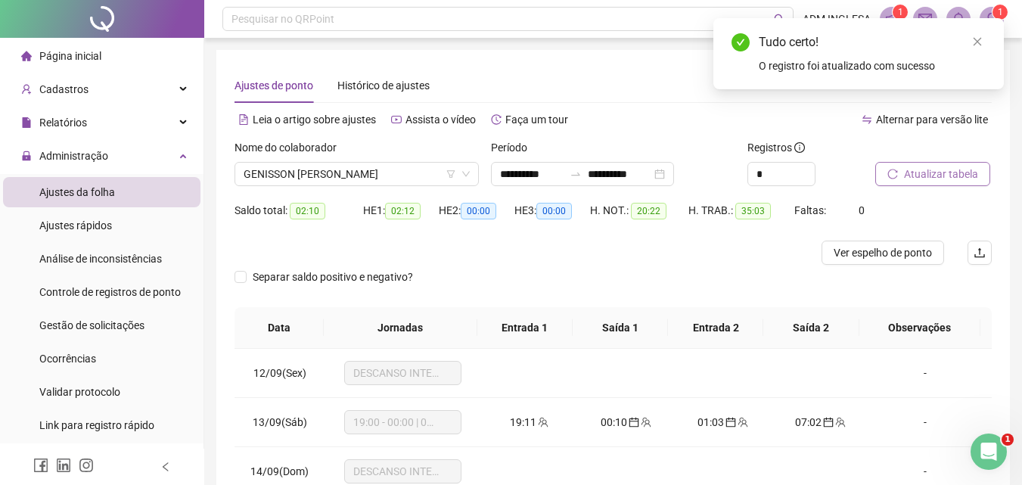
click at [944, 172] on span "Atualizar tabela" at bounding box center [941, 174] width 74 height 17
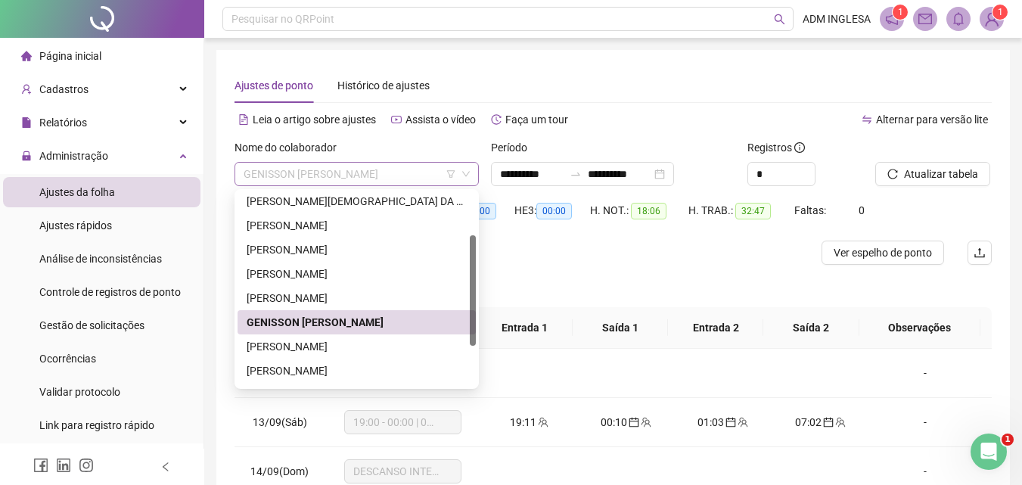
click at [405, 174] on span "GENISSON [PERSON_NAME]" at bounding box center [357, 174] width 226 height 23
click at [349, 343] on div "[PERSON_NAME]" at bounding box center [357, 346] width 220 height 17
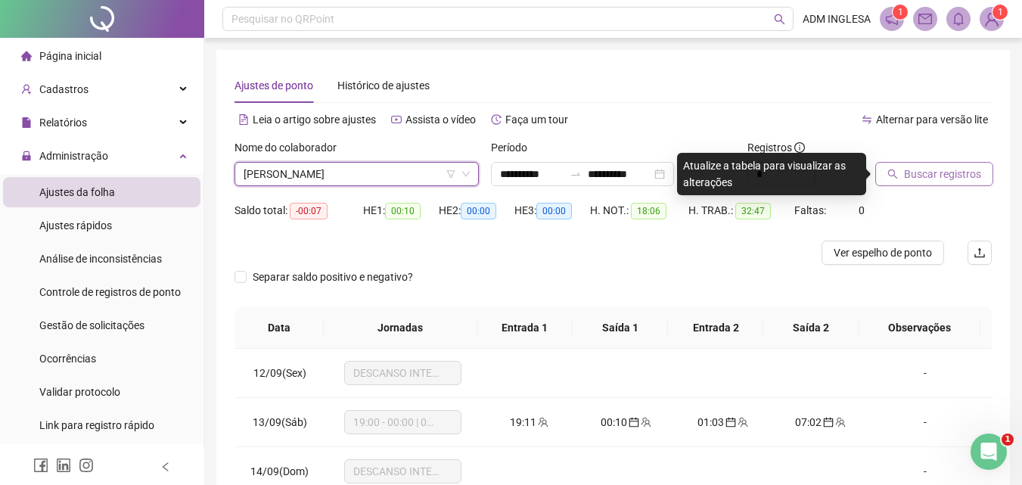
click at [930, 172] on span "Buscar registros" at bounding box center [942, 174] width 77 height 17
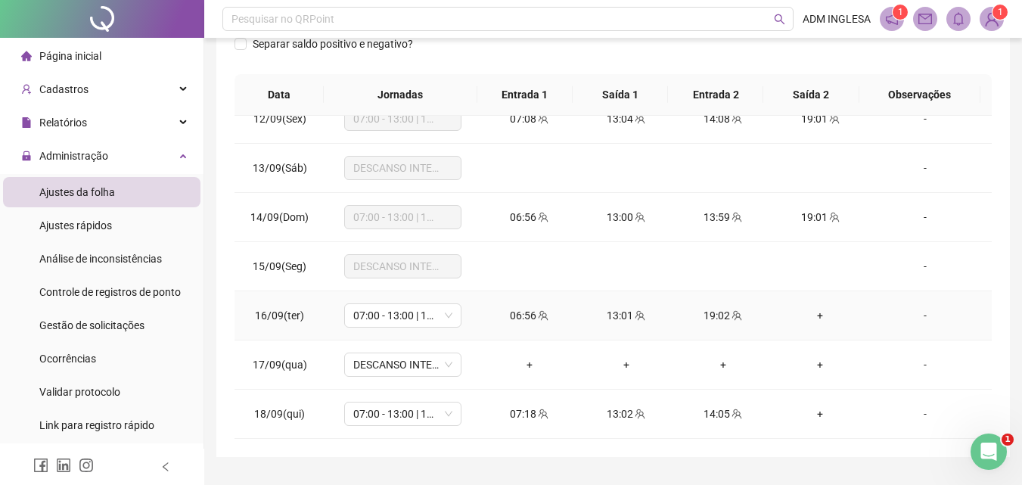
scroll to position [270, 0]
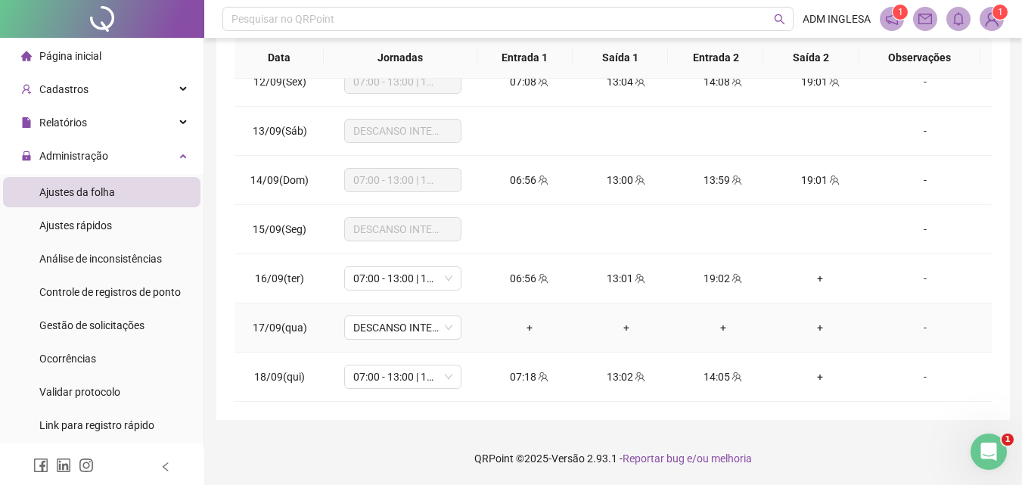
click at [716, 326] on div "+" at bounding box center [723, 327] width 73 height 17
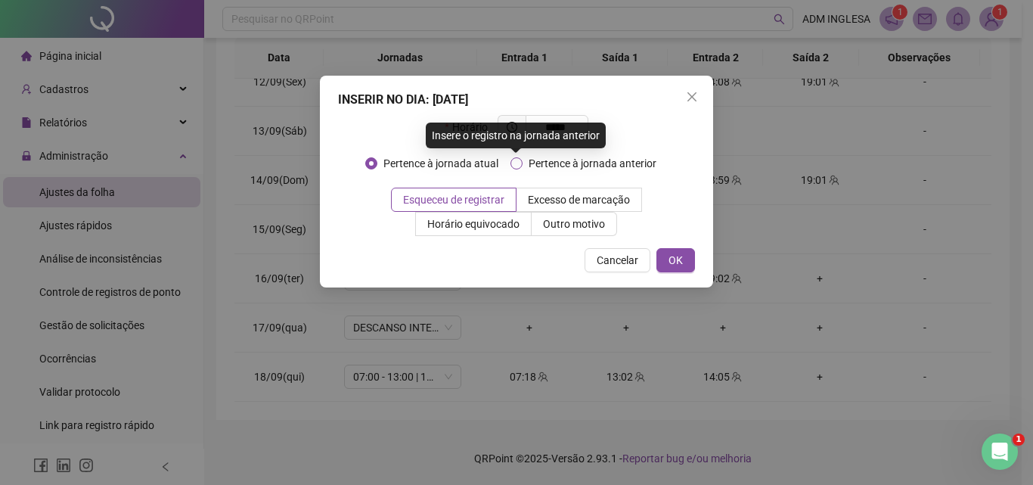
type input "*****"
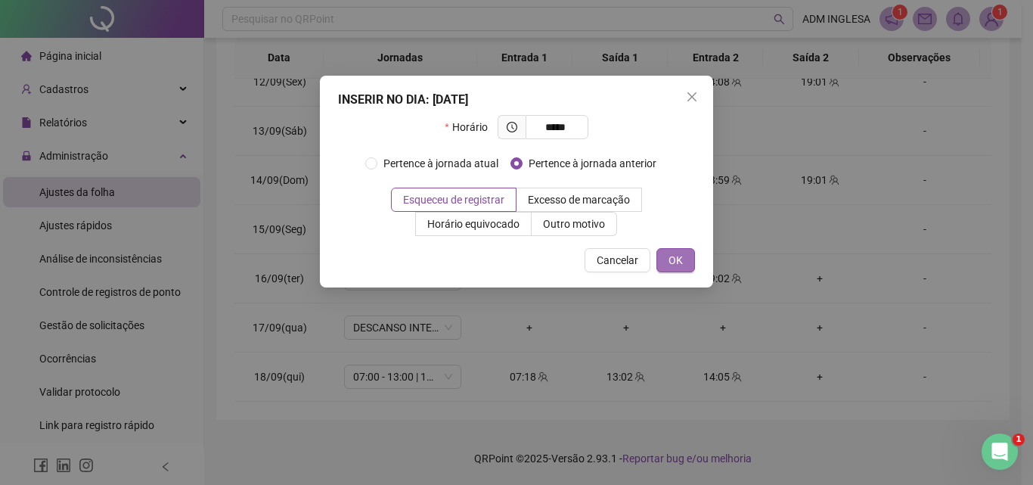
click at [677, 260] on span "OK" at bounding box center [676, 260] width 14 height 17
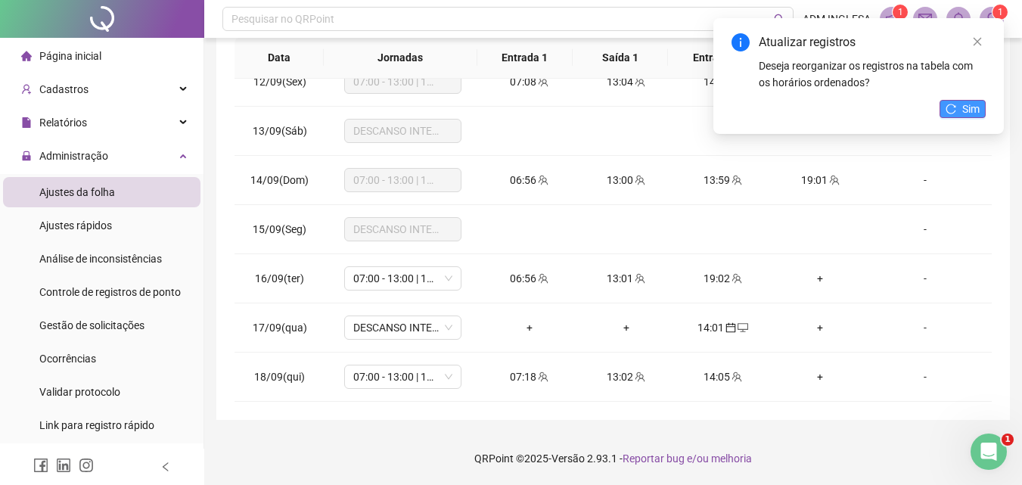
click at [973, 106] on span "Sim" at bounding box center [970, 109] width 17 height 17
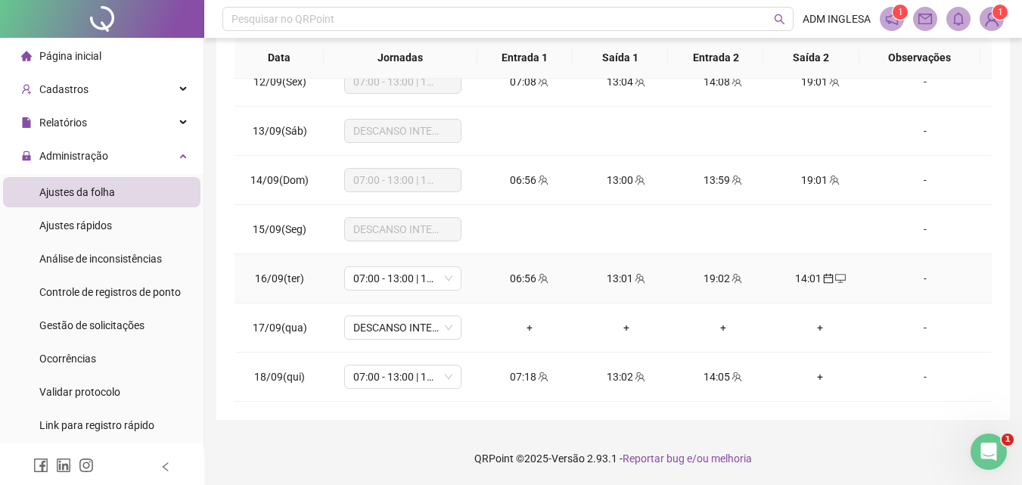
click at [712, 278] on div "19:02" at bounding box center [723, 278] width 73 height 17
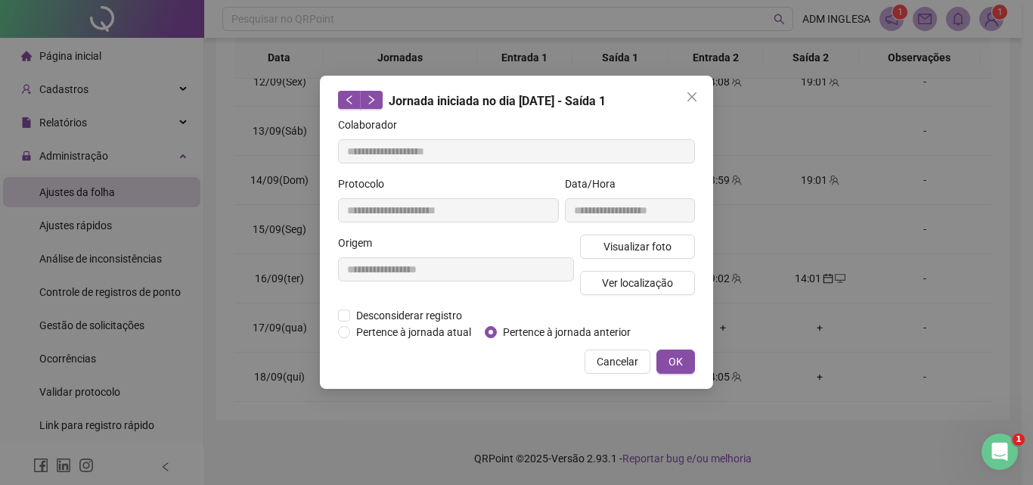
type input "**********"
click at [617, 361] on span "Cancelar" at bounding box center [618, 361] width 42 height 17
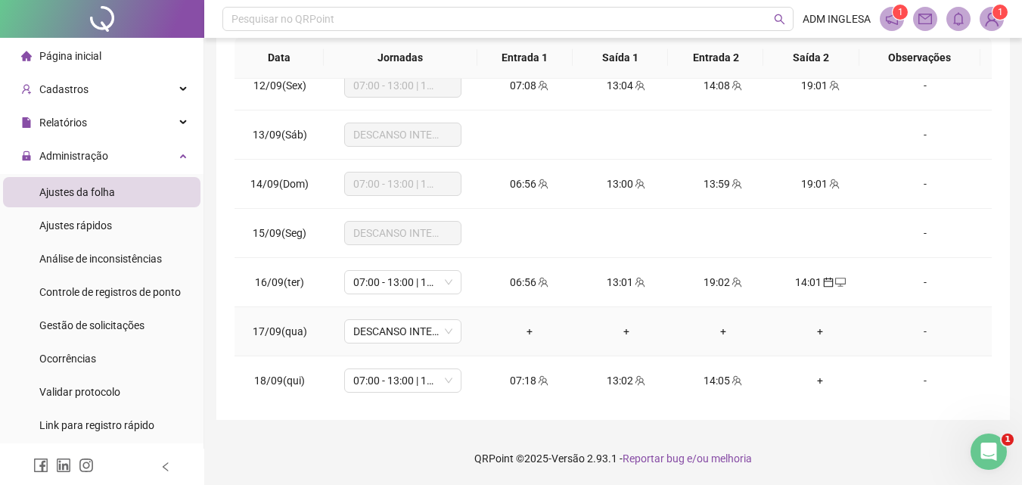
scroll to position [21, 0]
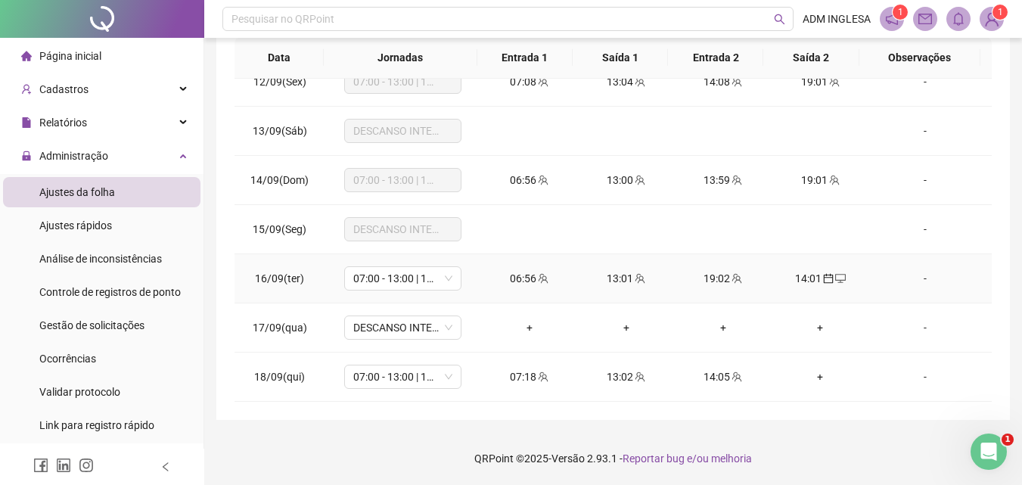
click at [707, 279] on div "19:02" at bounding box center [723, 278] width 73 height 17
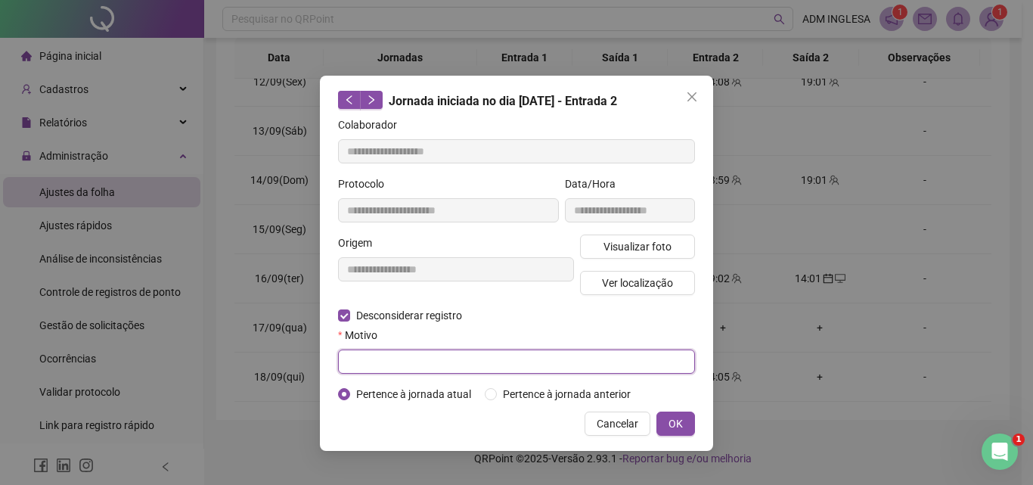
click at [368, 357] on input "text" at bounding box center [516, 361] width 357 height 24
type input "*"
type input "**********"
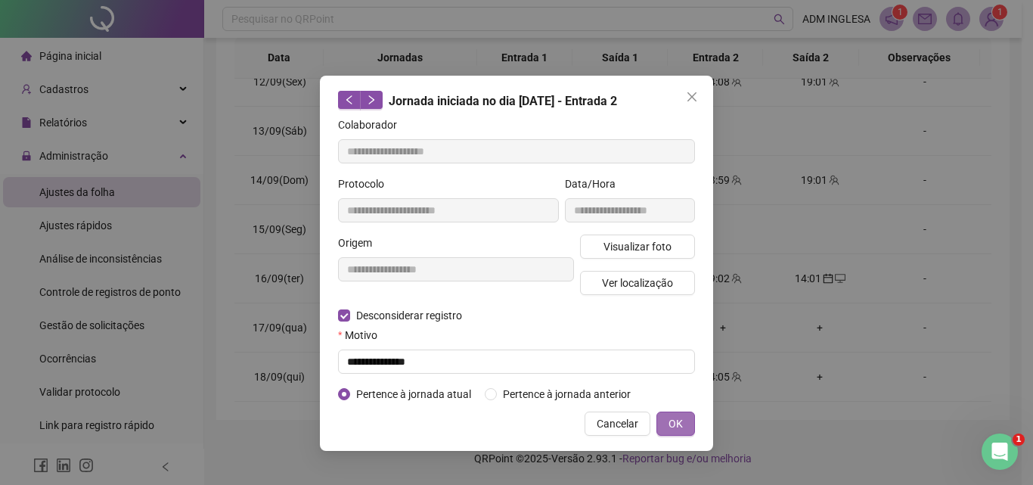
click at [675, 421] on span "OK" at bounding box center [676, 423] width 14 height 17
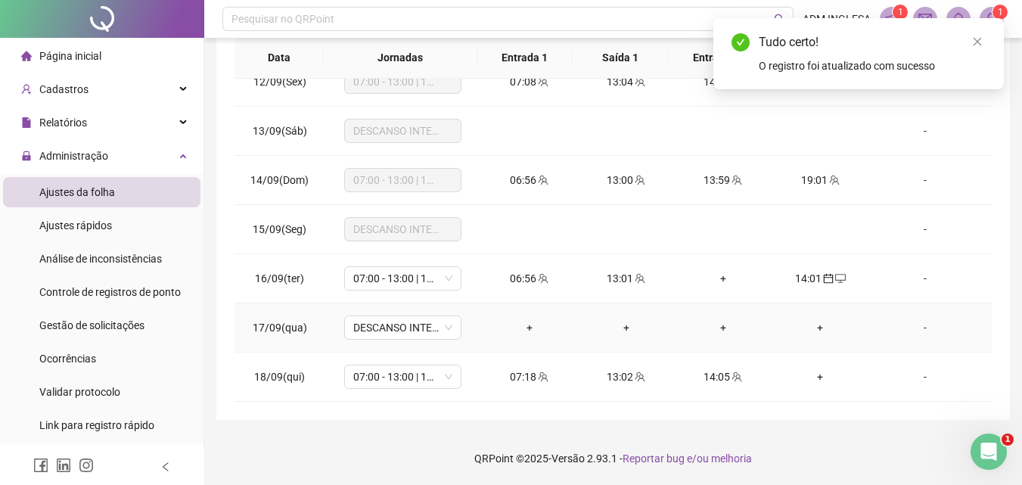
click at [813, 328] on div "+" at bounding box center [820, 327] width 73 height 17
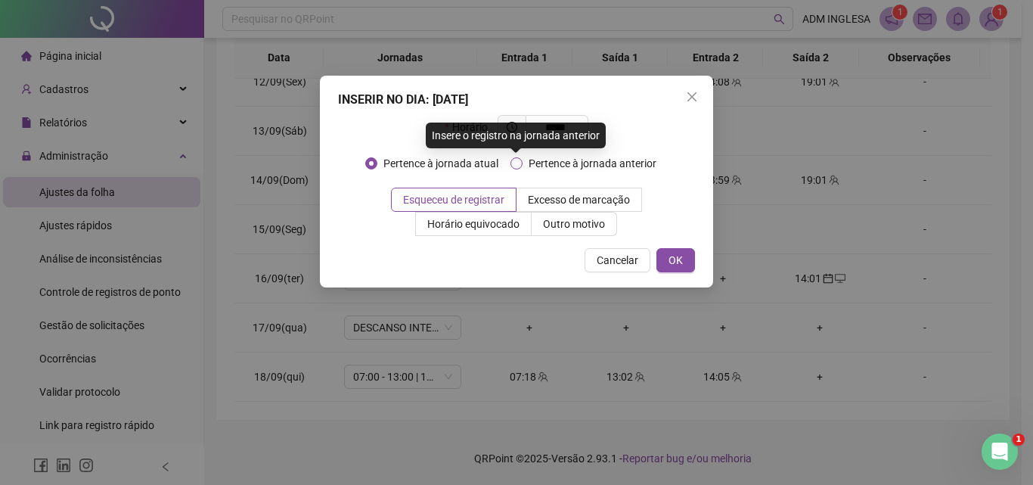
type input "*****"
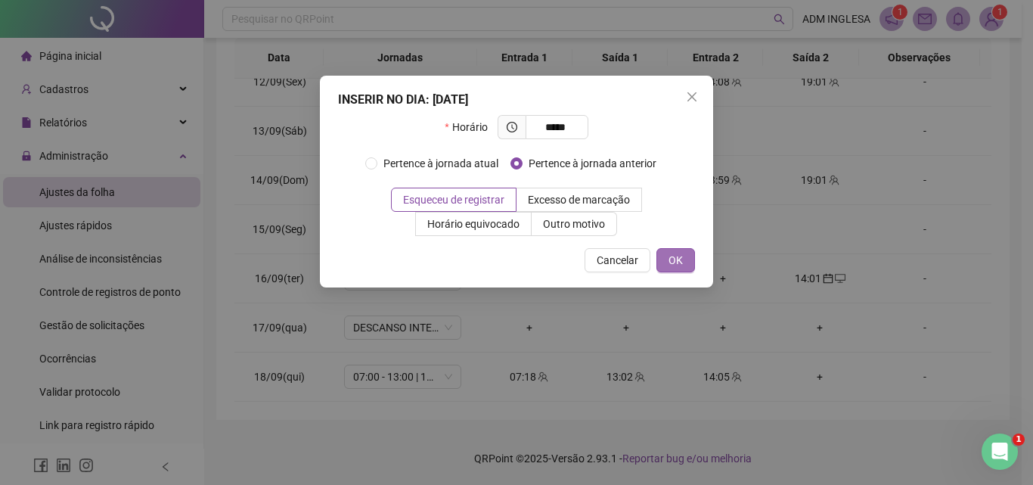
click at [682, 262] on span "OK" at bounding box center [676, 260] width 14 height 17
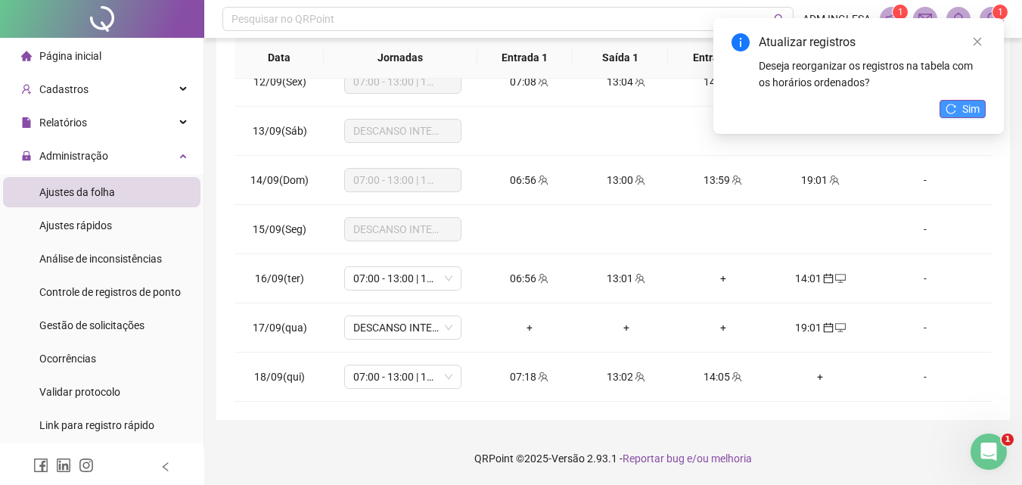
click at [958, 105] on button "Sim" at bounding box center [963, 109] width 46 height 18
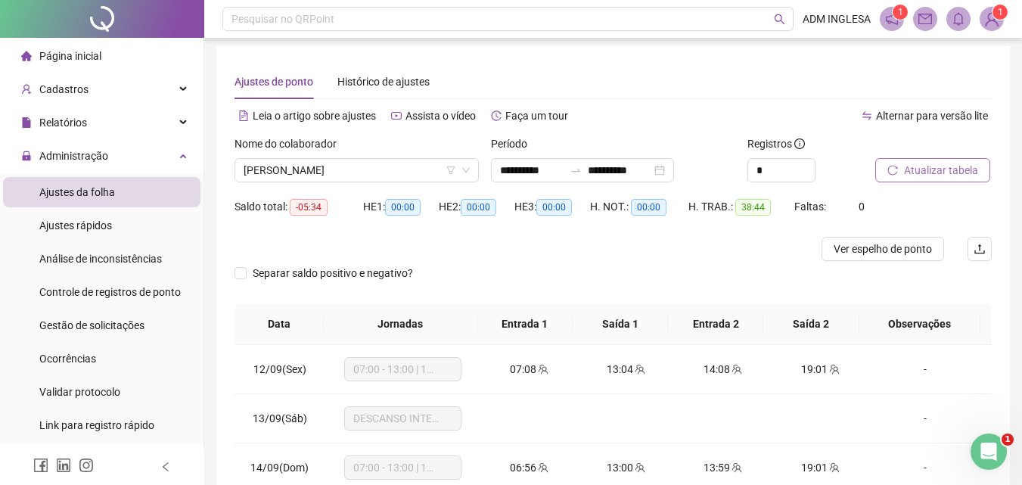
scroll to position [0, 0]
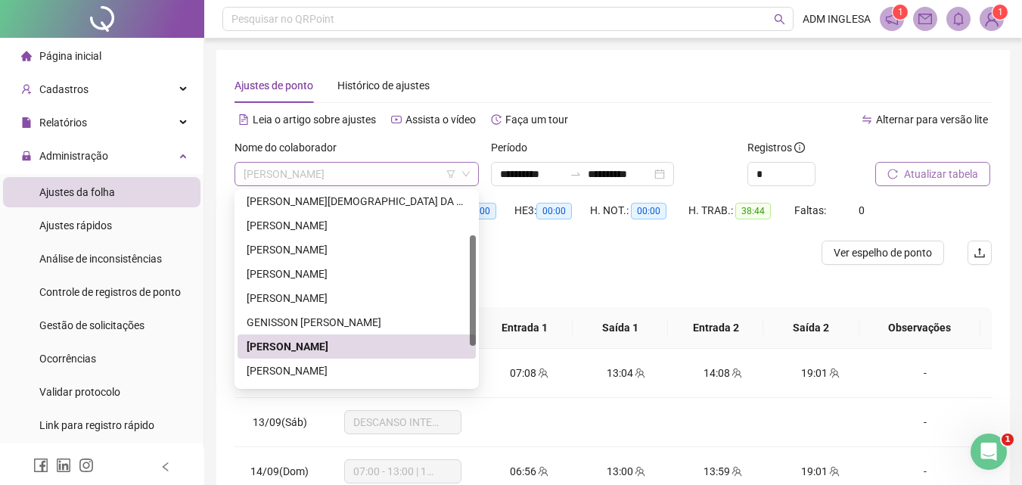
click at [398, 172] on span "[PERSON_NAME]" at bounding box center [357, 174] width 226 height 23
click at [337, 371] on div "[PERSON_NAME]" at bounding box center [357, 370] width 220 height 17
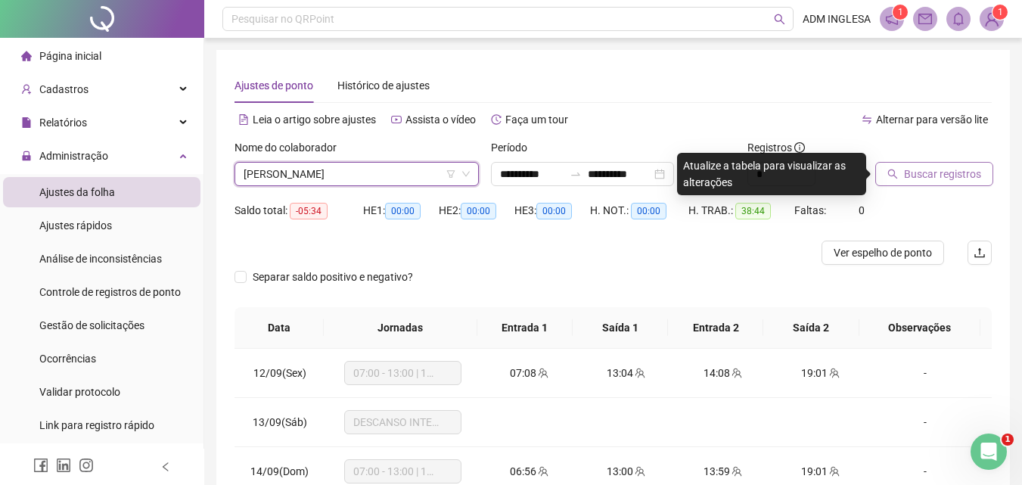
click at [918, 171] on span "Buscar registros" at bounding box center [942, 174] width 77 height 17
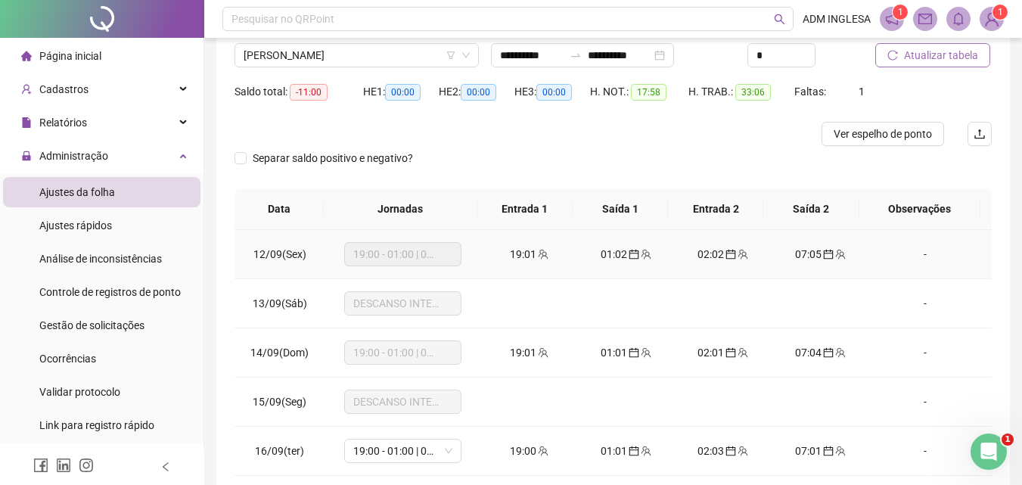
scroll to position [43, 0]
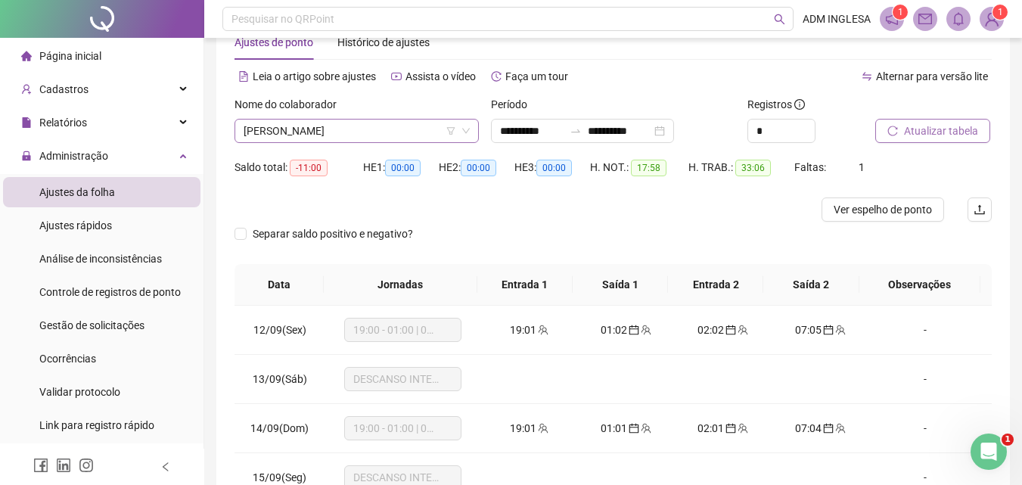
click at [414, 132] on span "[PERSON_NAME]" at bounding box center [357, 131] width 226 height 23
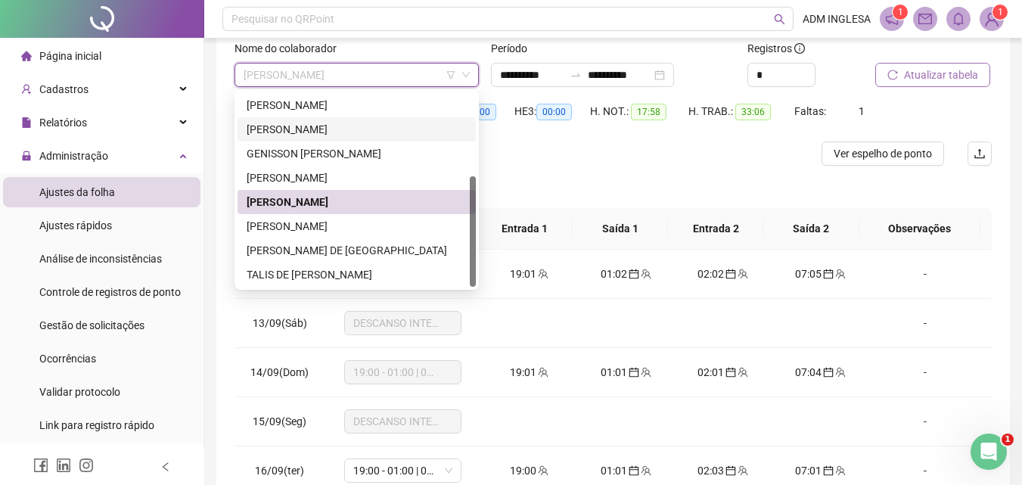
scroll to position [119, 0]
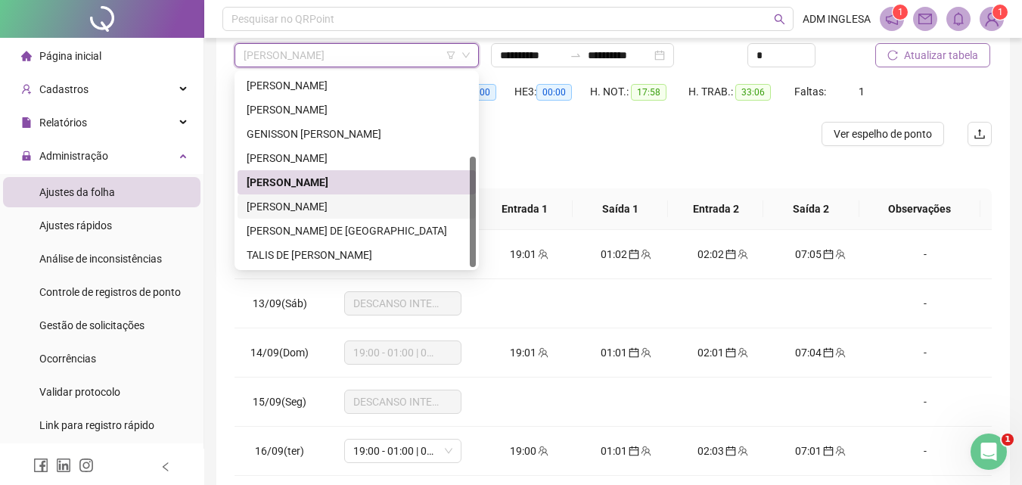
click at [347, 204] on div "[PERSON_NAME]" at bounding box center [357, 206] width 220 height 17
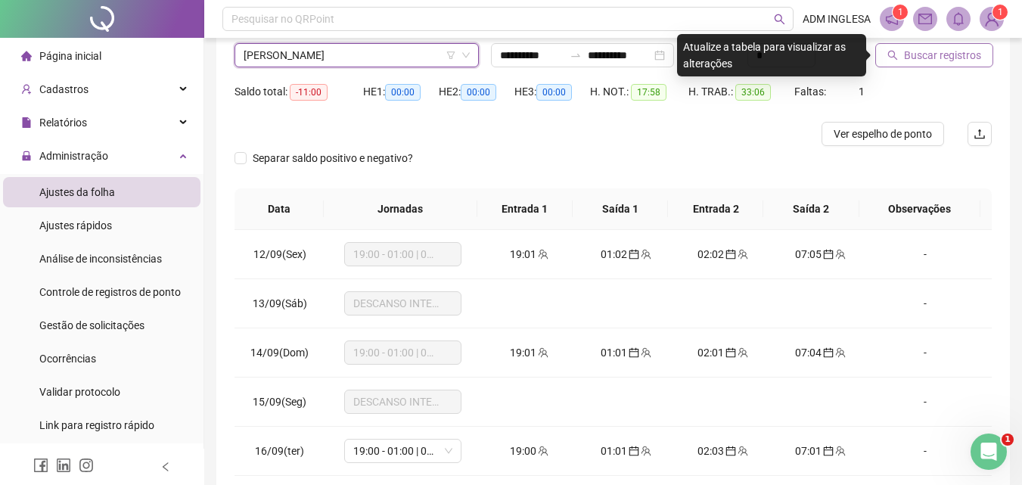
click at [922, 53] on span "Buscar registros" at bounding box center [942, 55] width 77 height 17
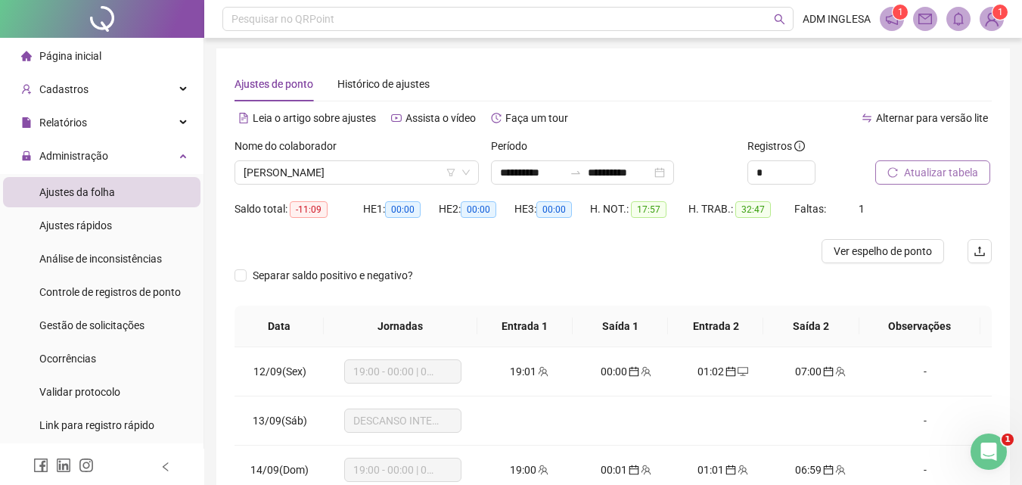
scroll to position [0, 0]
click at [432, 174] on span "[PERSON_NAME]" at bounding box center [357, 174] width 226 height 23
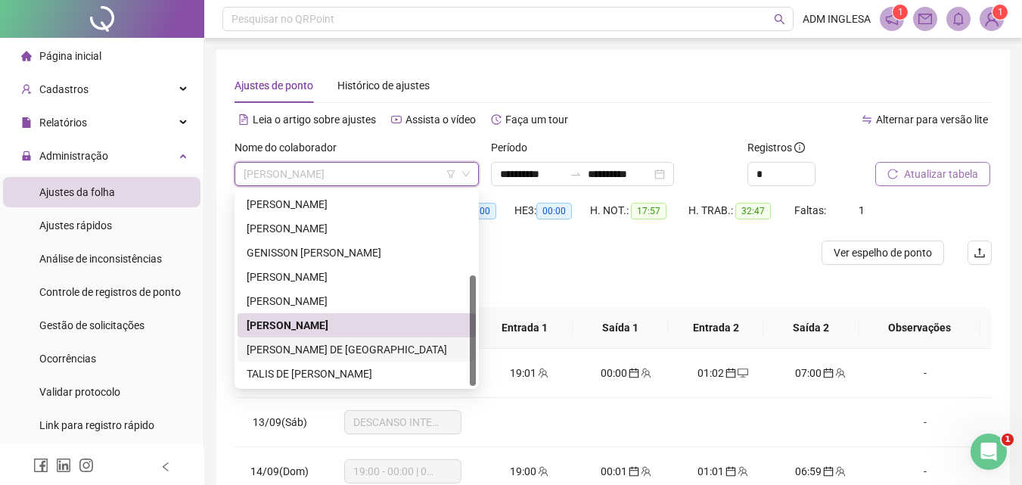
click at [337, 345] on div "[PERSON_NAME] DE [GEOGRAPHIC_DATA]" at bounding box center [357, 349] width 220 height 17
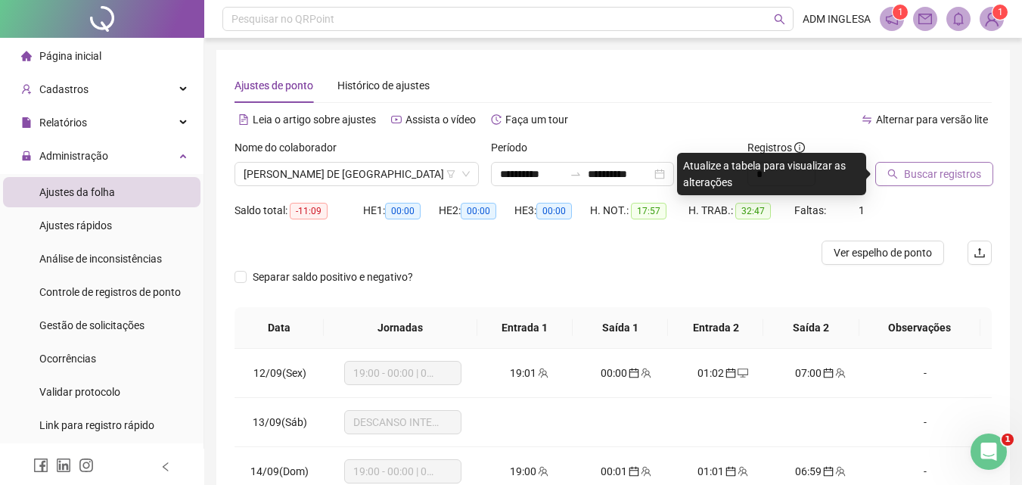
click at [941, 174] on span "Buscar registros" at bounding box center [942, 174] width 77 height 17
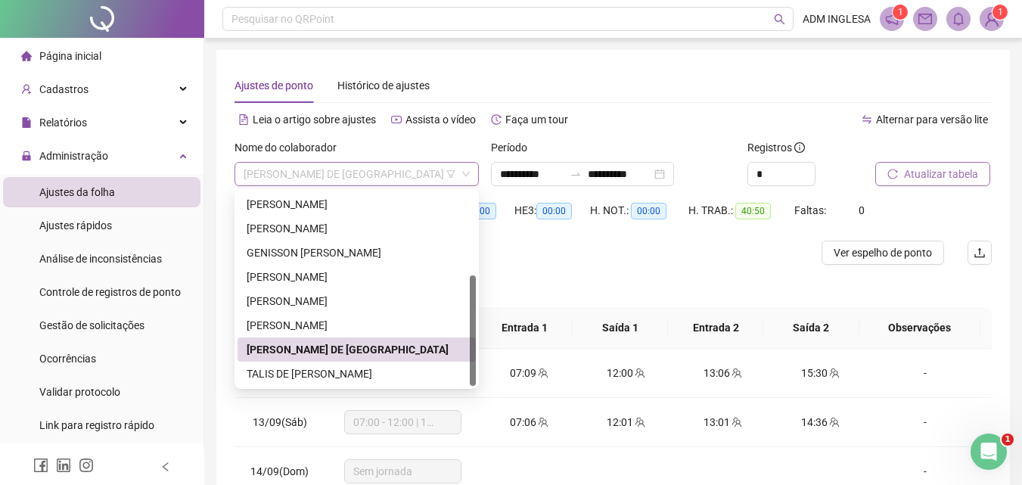
click at [392, 172] on span "[PERSON_NAME] DE [GEOGRAPHIC_DATA]" at bounding box center [357, 174] width 226 height 23
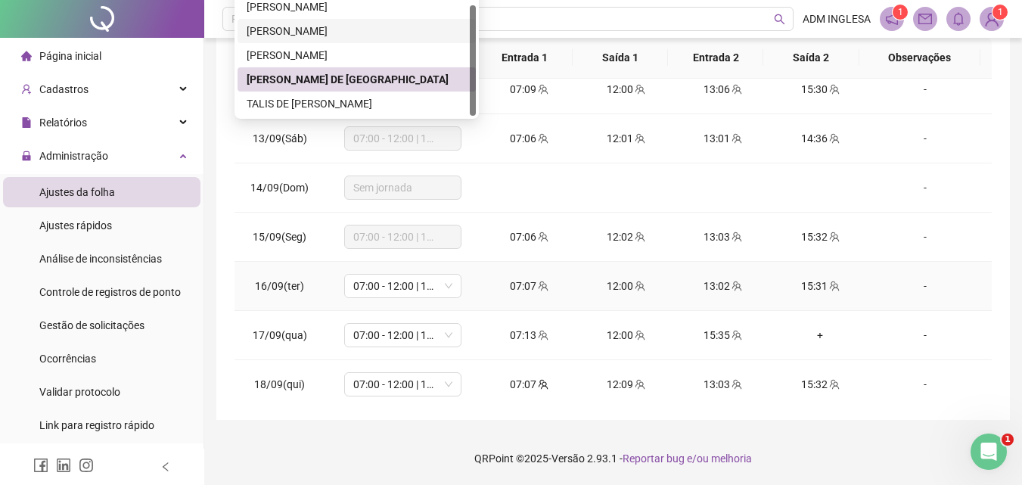
scroll to position [21, 0]
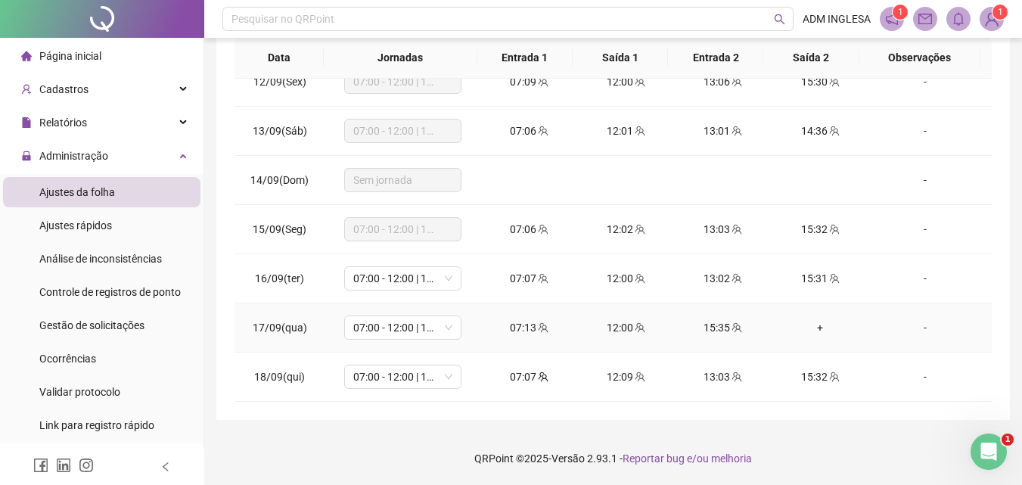
click at [709, 328] on div "15:35" at bounding box center [723, 327] width 73 height 17
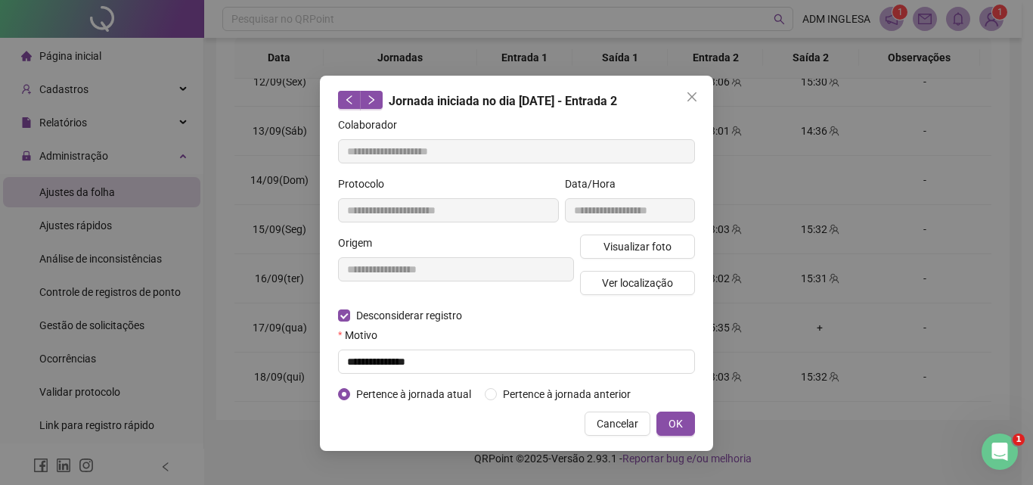
type input "**********"
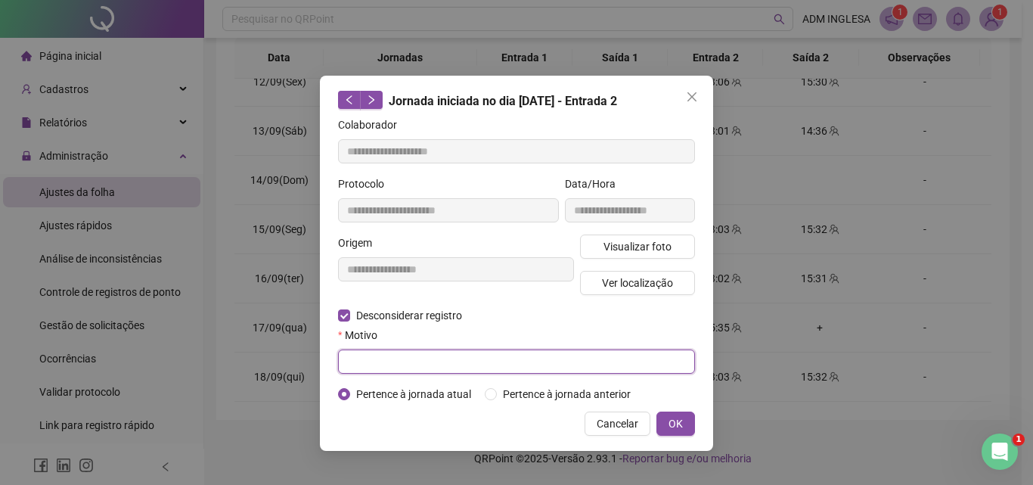
click at [390, 357] on input "text" at bounding box center [516, 361] width 357 height 24
type input "**********"
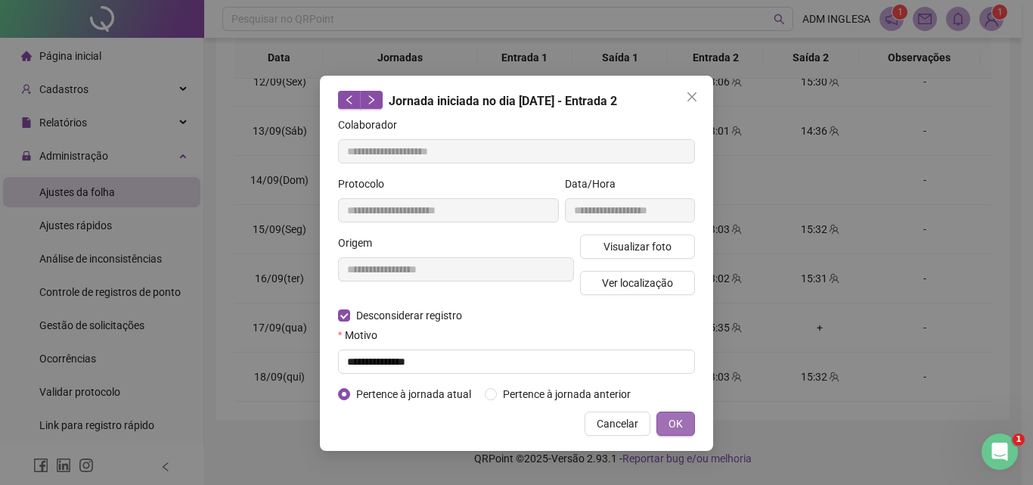
click at [676, 418] on span "OK" at bounding box center [676, 423] width 14 height 17
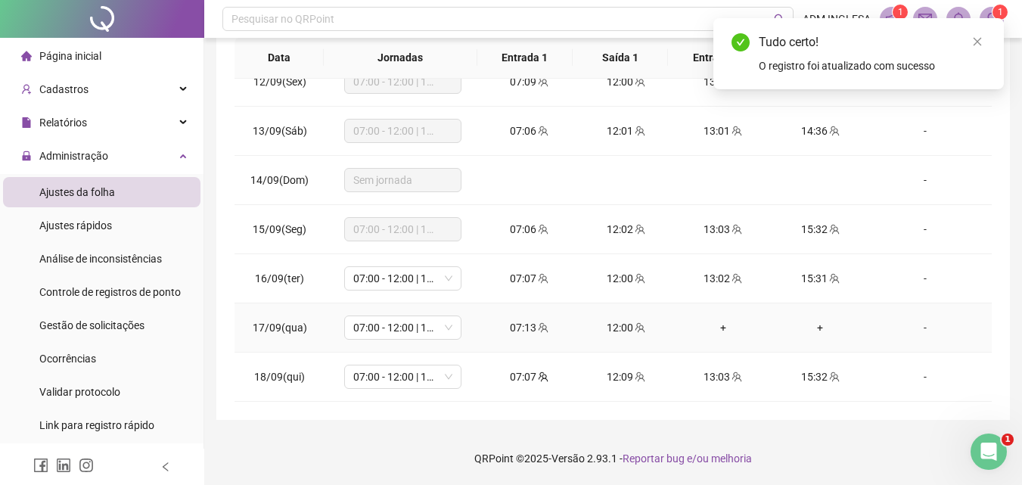
click at [716, 328] on div "+" at bounding box center [723, 327] width 73 height 17
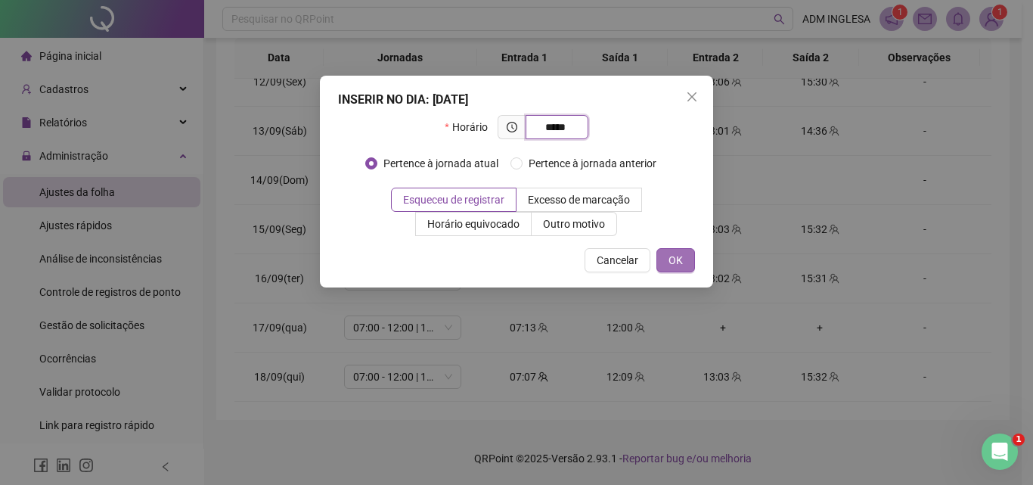
type input "*****"
click at [681, 258] on span "OK" at bounding box center [676, 260] width 14 height 17
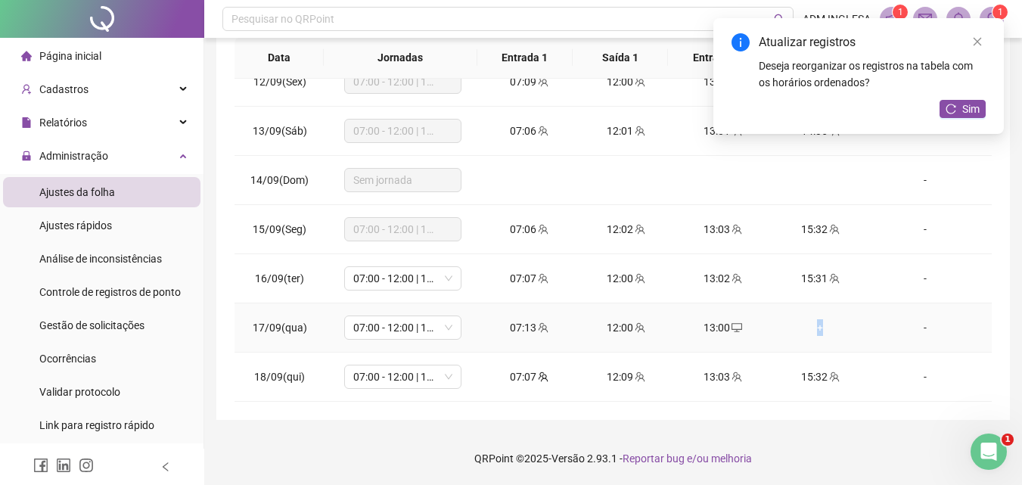
click at [812, 327] on div "+" at bounding box center [820, 327] width 73 height 17
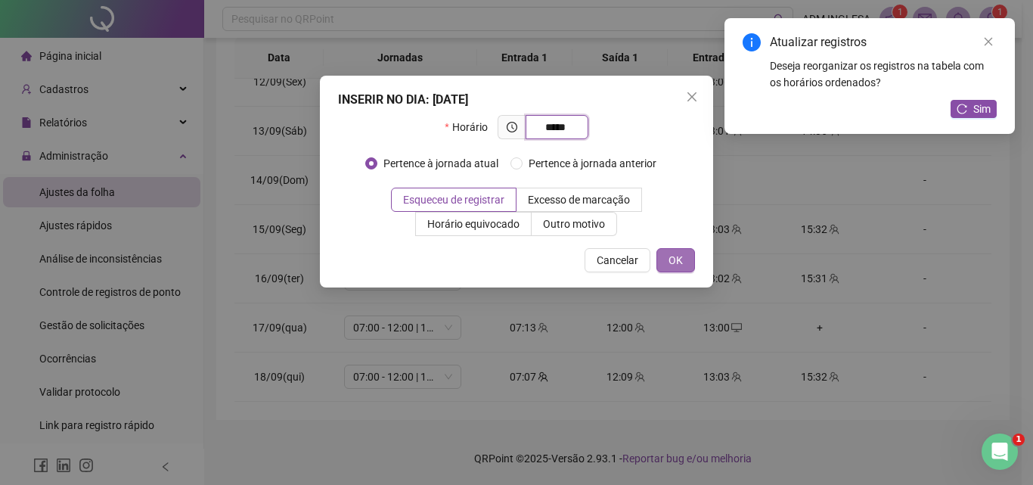
type input "*****"
click at [681, 259] on span "OK" at bounding box center [676, 260] width 14 height 17
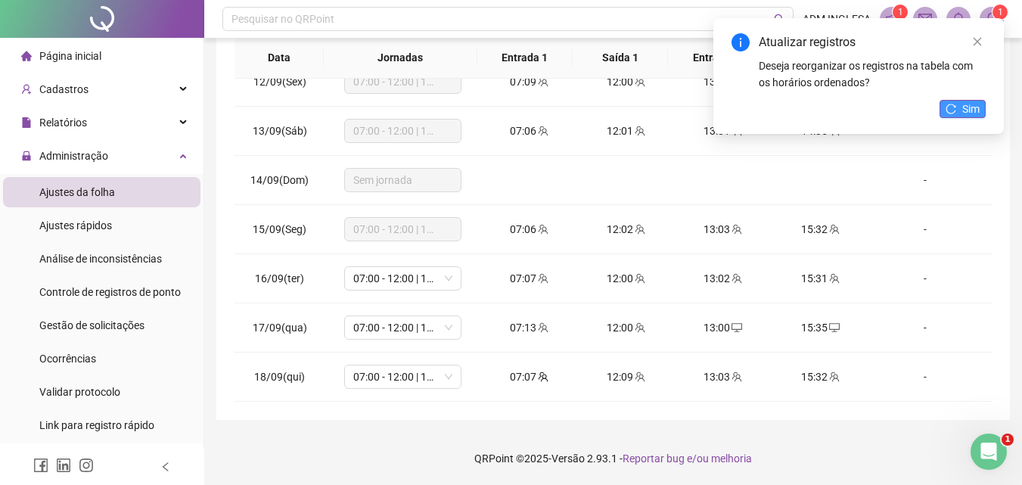
click at [968, 102] on span "Sim" at bounding box center [970, 109] width 17 height 17
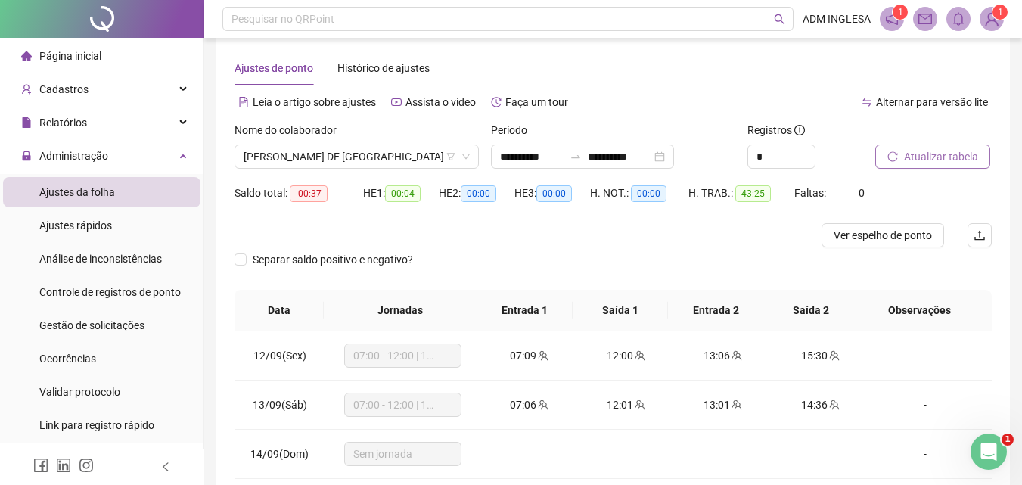
scroll to position [0, 0]
